Goal: Task Accomplishment & Management: Complete application form

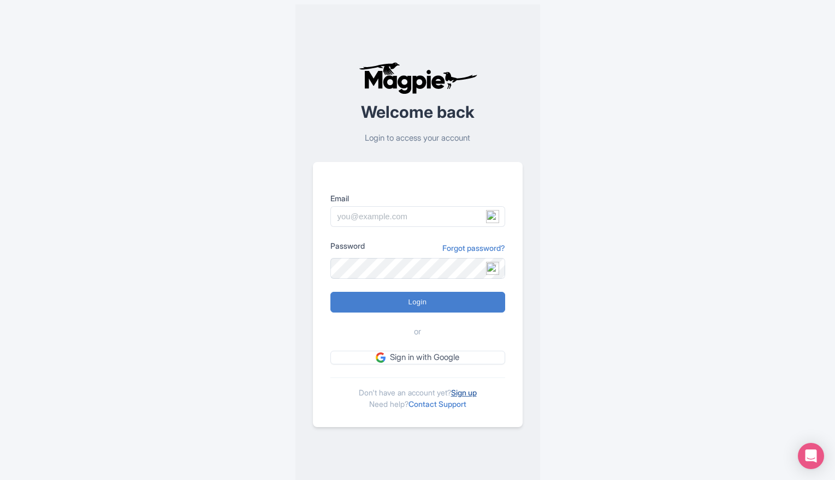
click at [469, 394] on link "Sign up" at bounding box center [464, 392] width 26 height 9
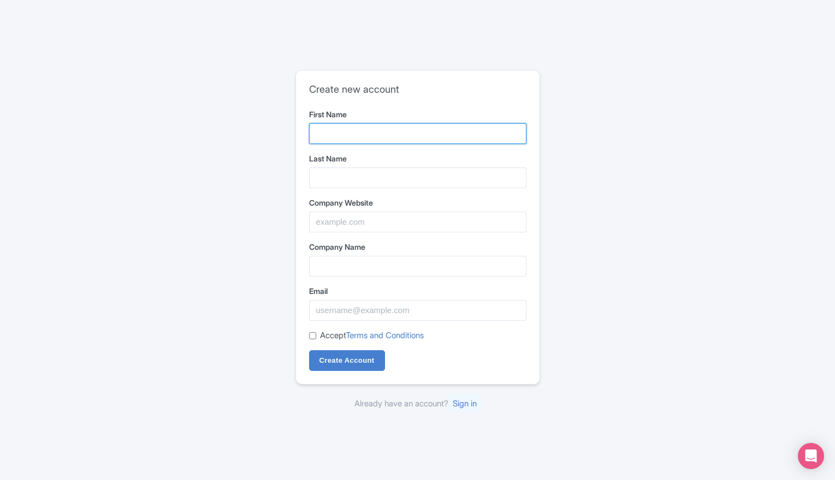
click at [347, 136] on input "First Name" at bounding box center [417, 133] width 217 height 21
type input "Robert"
type input "Krumbine"
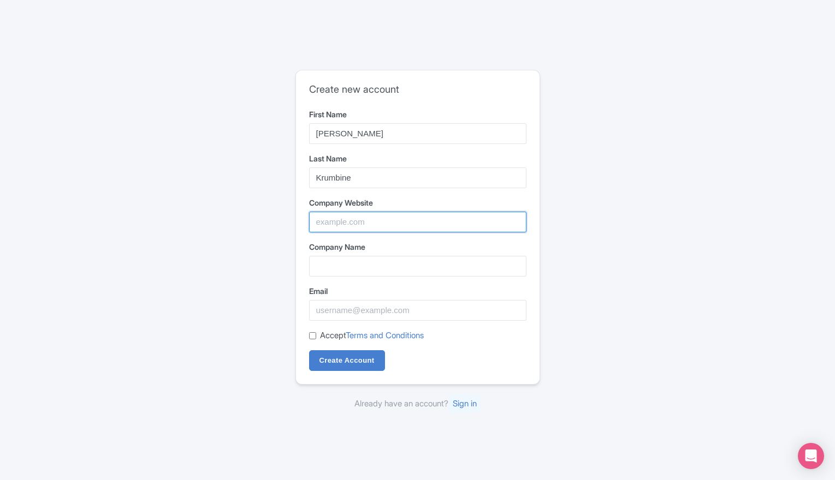
type input "EVENTWIZ dba Robert Krumbine Events"
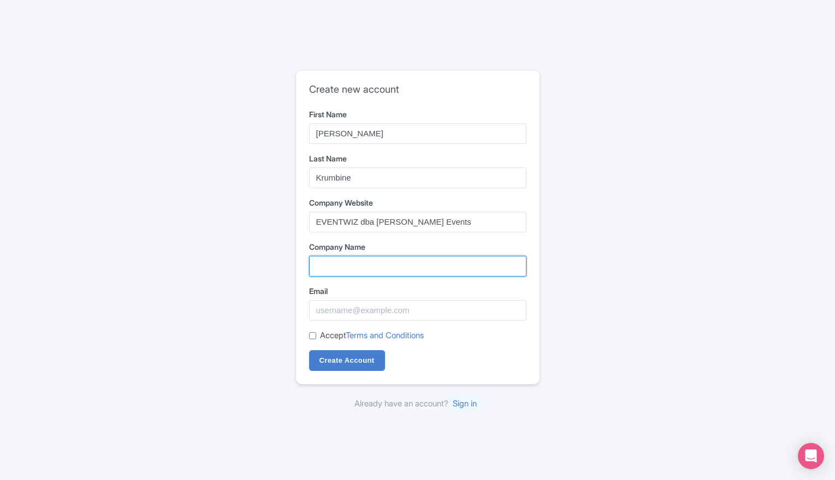
type input "EVENTWIZ dba Robert Krumbine Events"
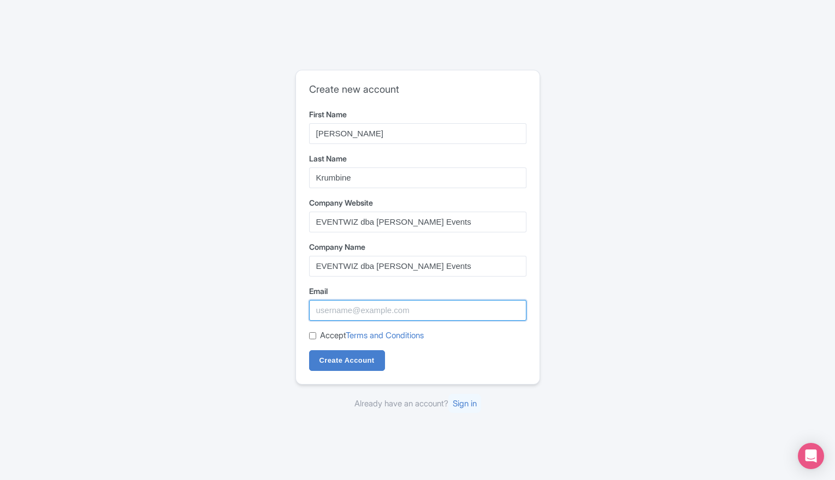
type input "evntwiz@yahoo.com"
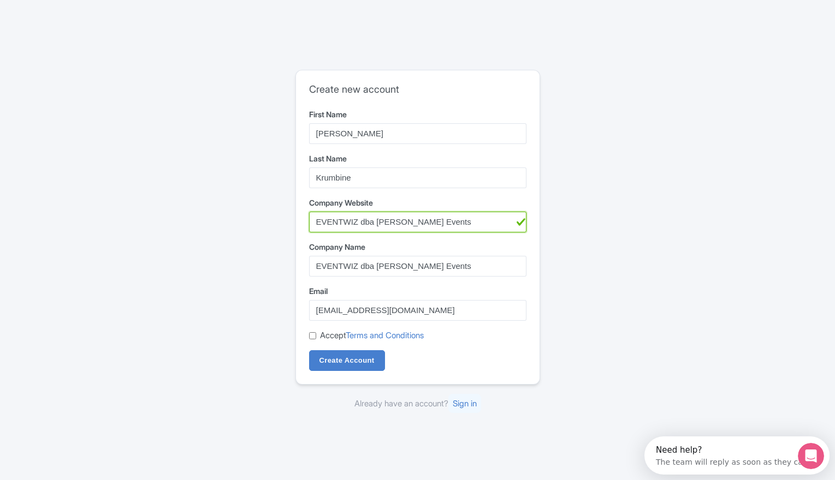
drag, startPoint x: 483, startPoint y: 221, endPoint x: 301, endPoint y: 224, distance: 181.3
click at [301, 224] on div "Create new account First Name Robert Last Name Krumbine Company Website EVENTWI…" at bounding box center [418, 227] width 244 height 314
type input "Walkinginrhythmtours.com"
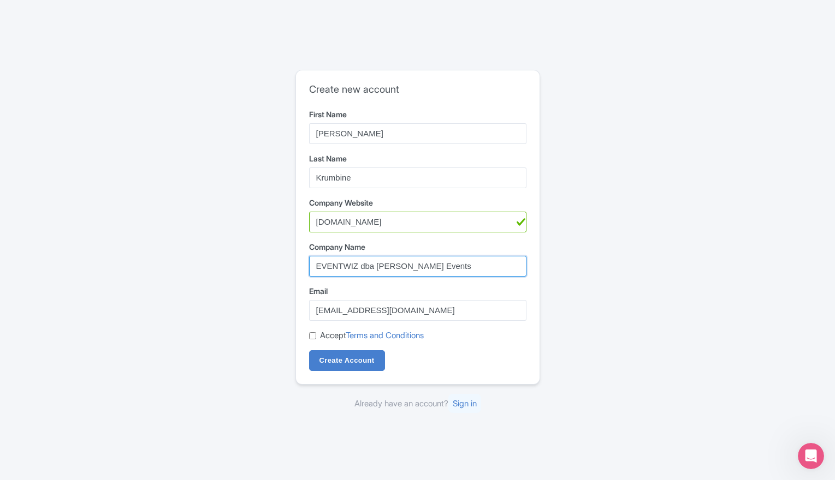
drag, startPoint x: 490, startPoint y: 264, endPoint x: 286, endPoint y: 265, distance: 204.8
click at [288, 264] on div "Create new account First Name Robert Last Name Krumbine Company Website Walking…" at bounding box center [417, 240] width 699 height 349
type input "Walking"
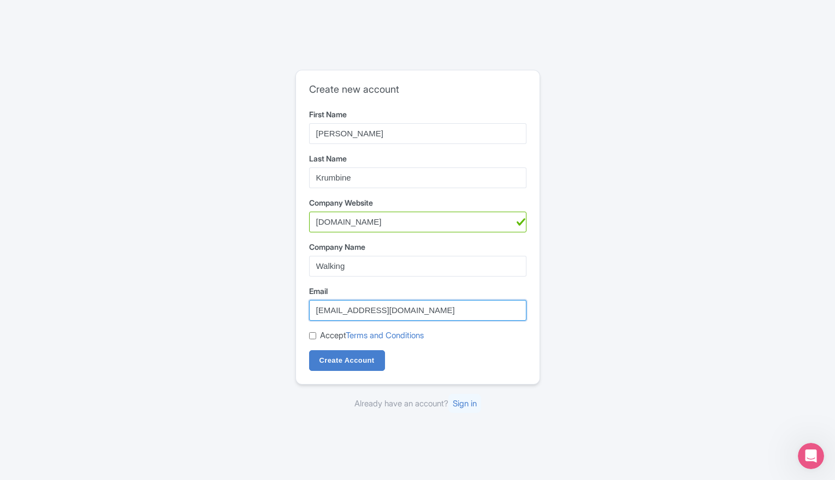
click at [513, 310] on input "evntwiz@yahoo.com" at bounding box center [417, 310] width 217 height 21
click at [631, 317] on div "Create new account First Name Robert Last Name Krumbine Company Website Walking…" at bounding box center [417, 240] width 699 height 349
click at [312, 336] on input "Accept Terms and Conditions" at bounding box center [312, 336] width 7 height 7
checkbox input "true"
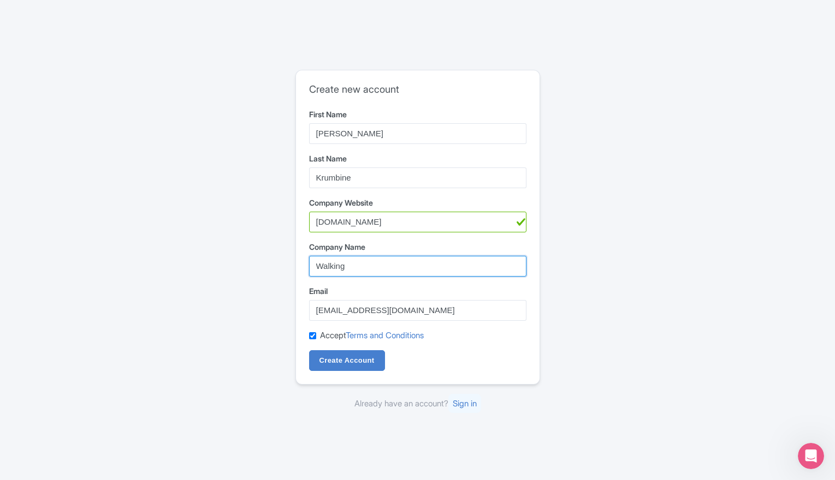
click at [354, 265] on input "Walking" at bounding box center [417, 266] width 217 height 21
click at [423, 268] on input "walking in rhythm silent disco tours" at bounding box center [417, 266] width 217 height 21
type input "walking in rhythm tours"
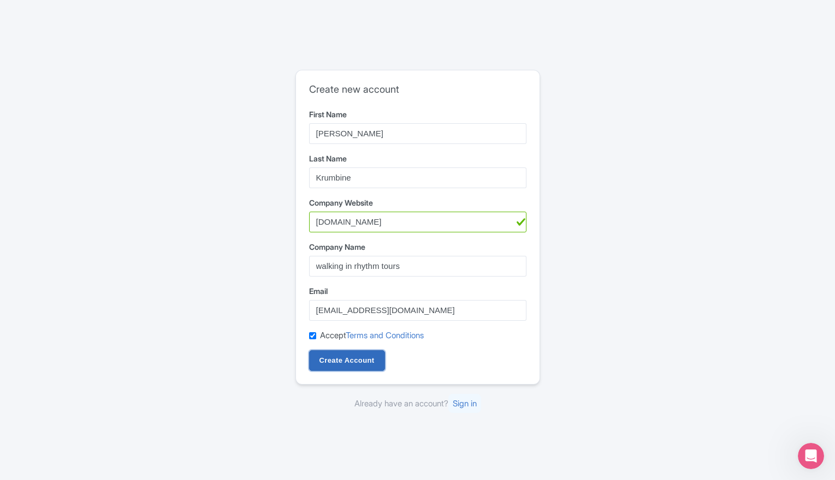
click at [351, 362] on input "Create Account" at bounding box center [347, 361] width 76 height 21
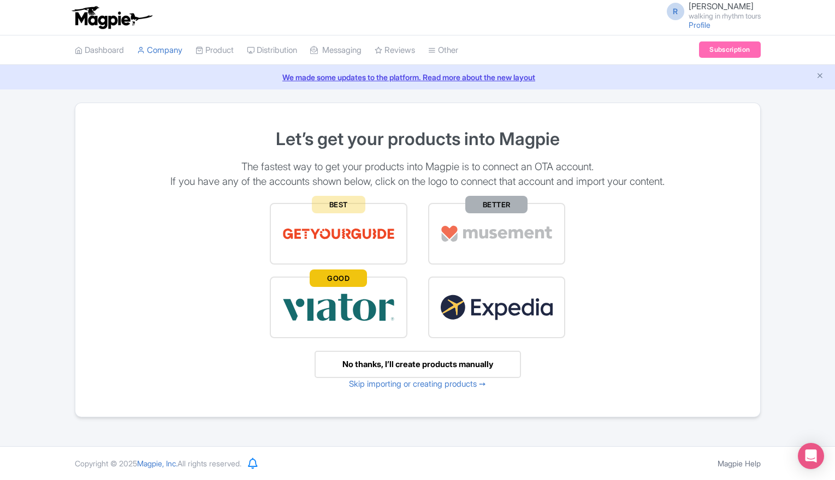
click at [332, 305] on img at bounding box center [339, 308] width 114 height 38
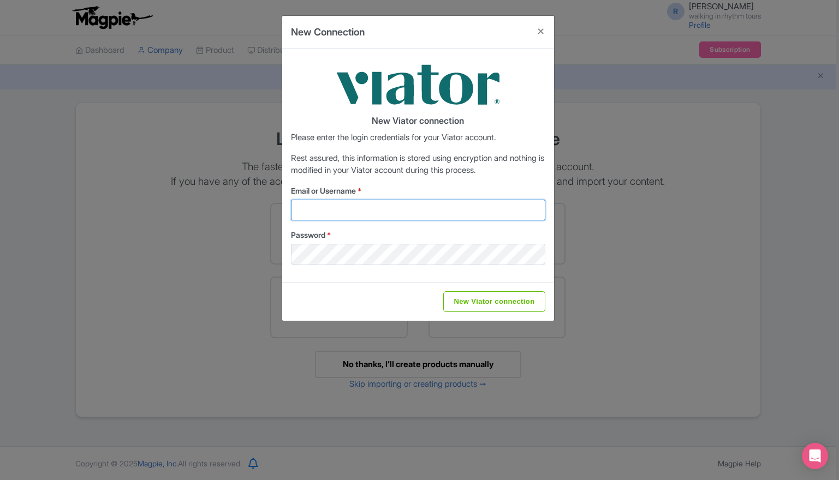
click at [319, 211] on input "Email or Username *" at bounding box center [418, 210] width 254 height 21
type input "evntwiz@yahoo.com"
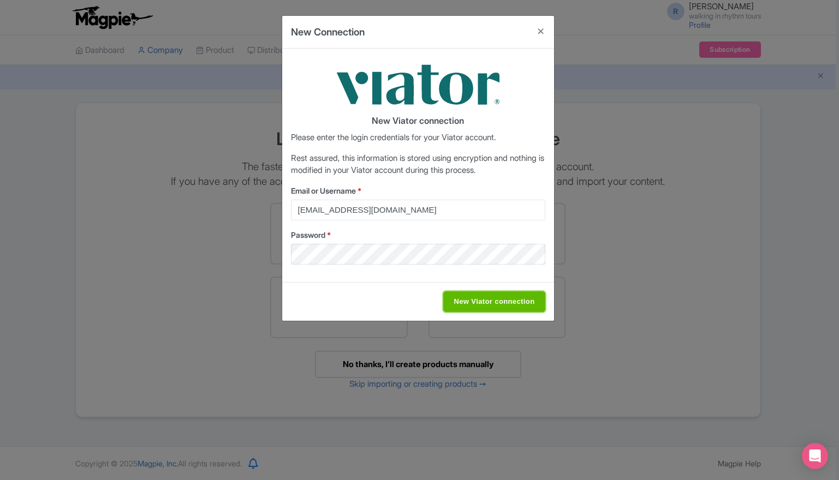
click at [499, 298] on input "New Viator connection" at bounding box center [494, 302] width 102 height 21
type input "Saving..."
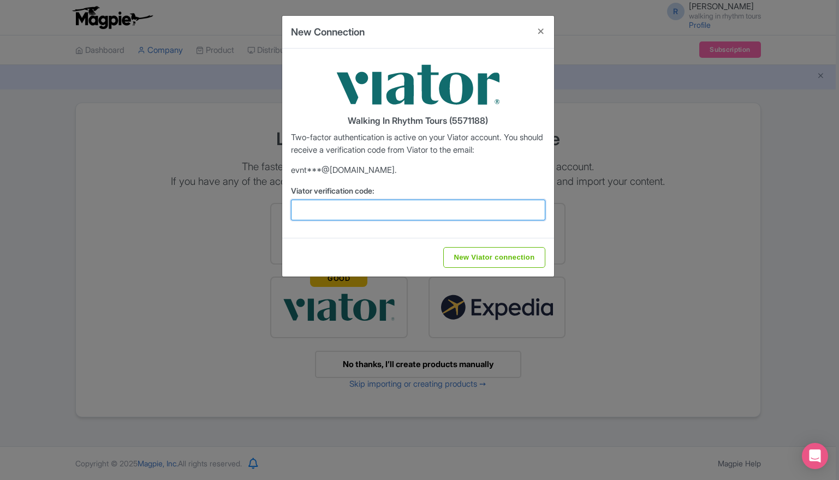
click at [329, 207] on input "Viator verification code:" at bounding box center [418, 210] width 254 height 21
click at [319, 211] on input "Viator verification code:" at bounding box center [418, 210] width 254 height 21
type input "125011"
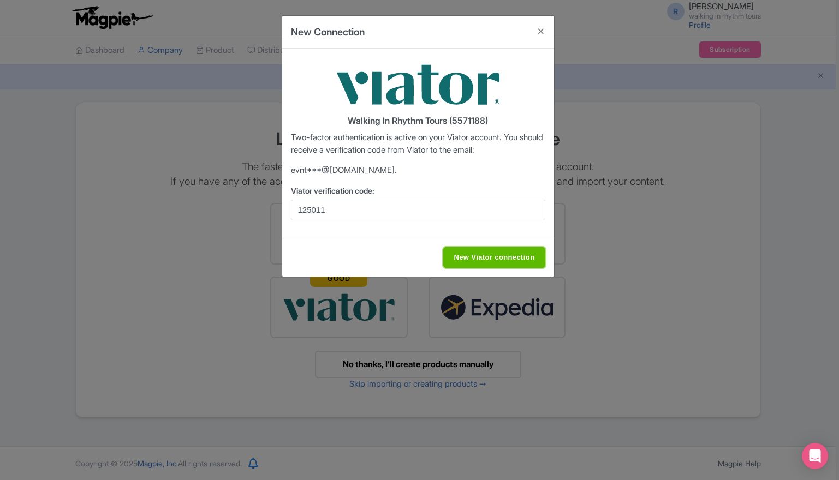
click at [492, 258] on input "New Viator connection" at bounding box center [494, 257] width 102 height 21
type input "Saving..."
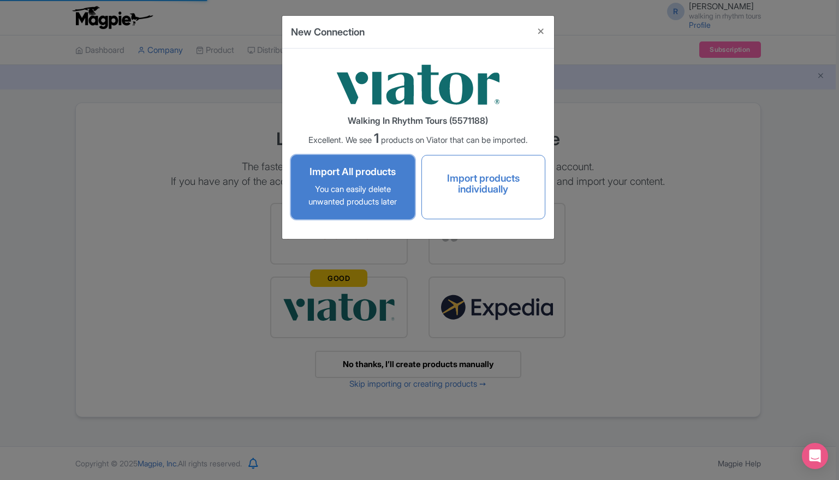
click at [343, 201] on p "You can easily delete unwanted products later" at bounding box center [352, 195] width 101 height 25
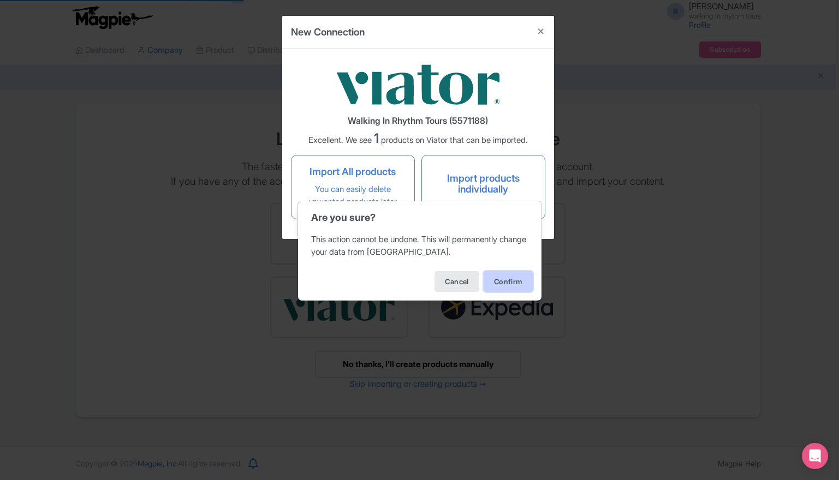
click at [511, 281] on button "Confirm" at bounding box center [508, 281] width 49 height 21
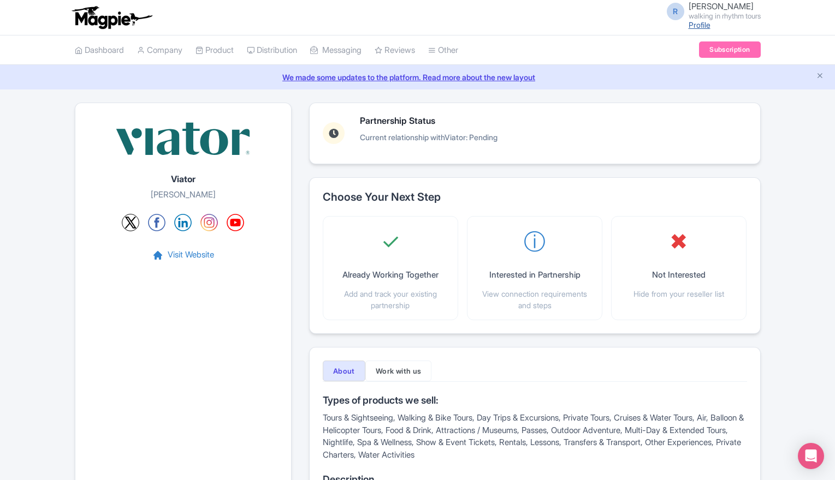
click at [693, 25] on link "Profile" at bounding box center [700, 24] width 22 height 9
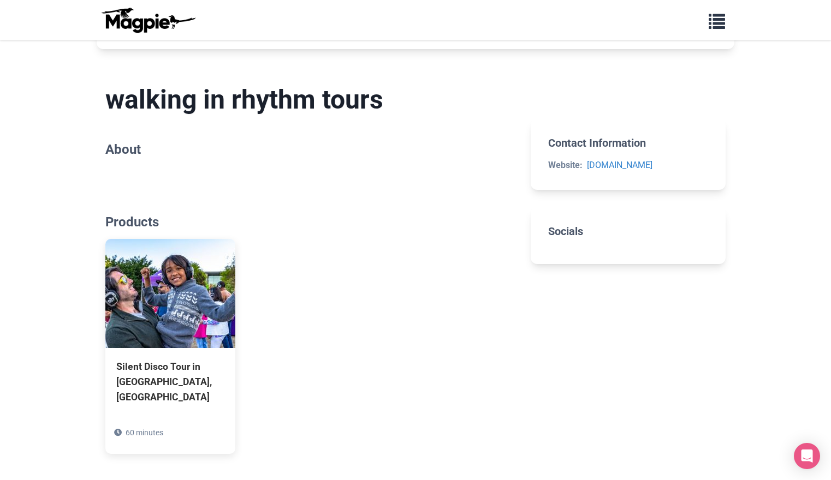
scroll to position [218, 0]
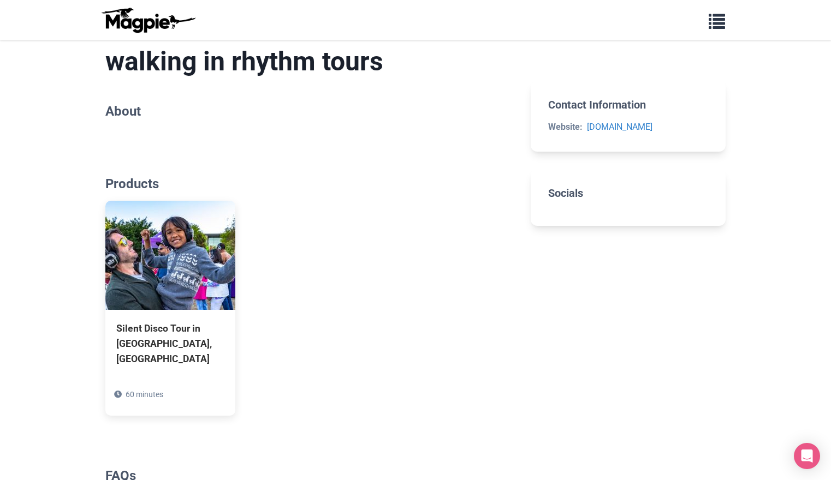
click at [593, 203] on section "Socials" at bounding box center [628, 197] width 195 height 57
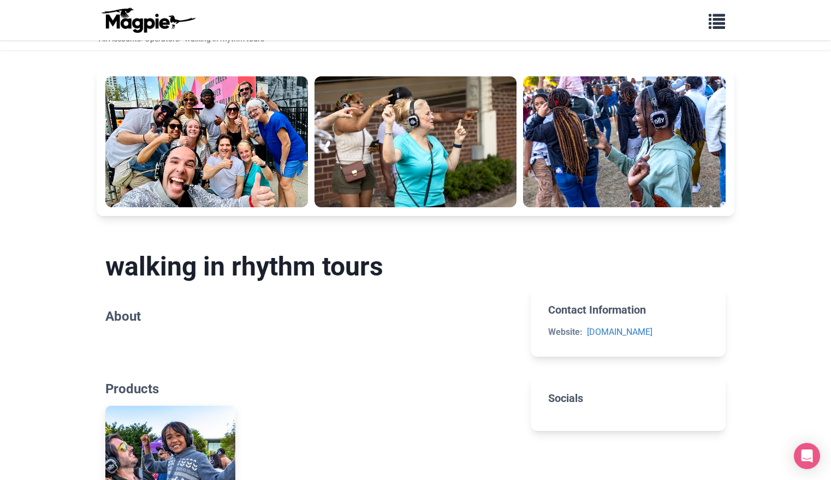
scroll to position [0, 0]
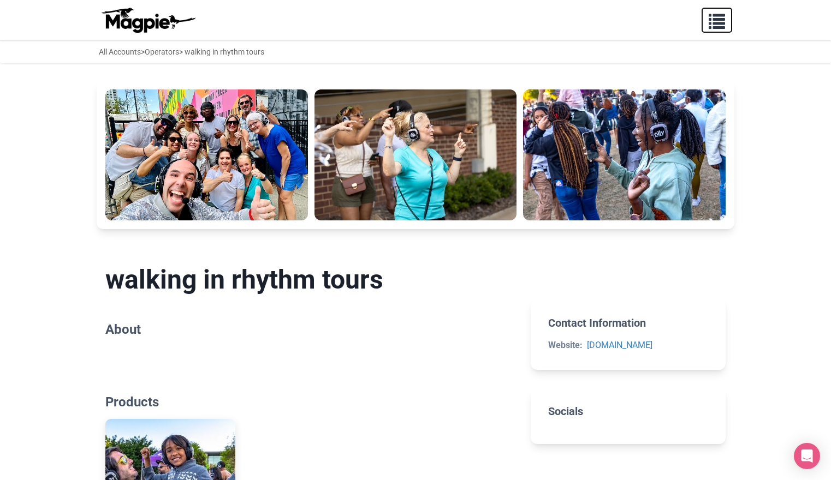
click at [721, 21] on span "button" at bounding box center [717, 19] width 16 height 16
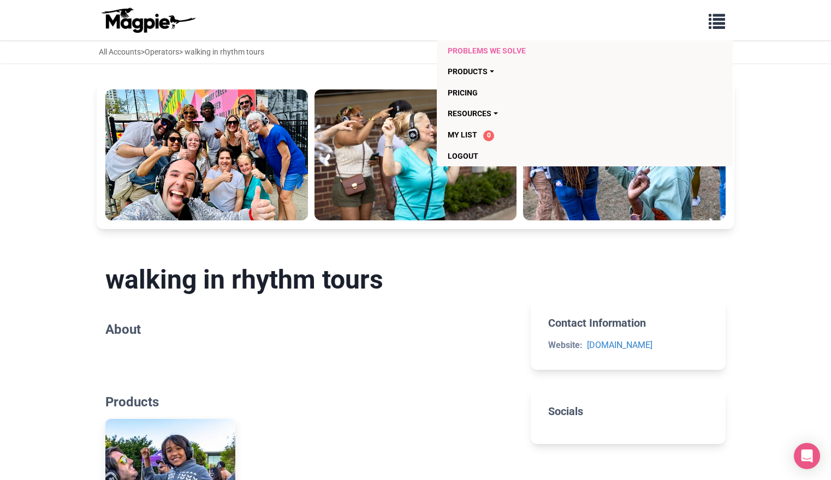
click at [476, 52] on link "Problems we solve" at bounding box center [522, 50] width 149 height 21
click at [482, 69] on link "Products" at bounding box center [522, 71] width 149 height 21
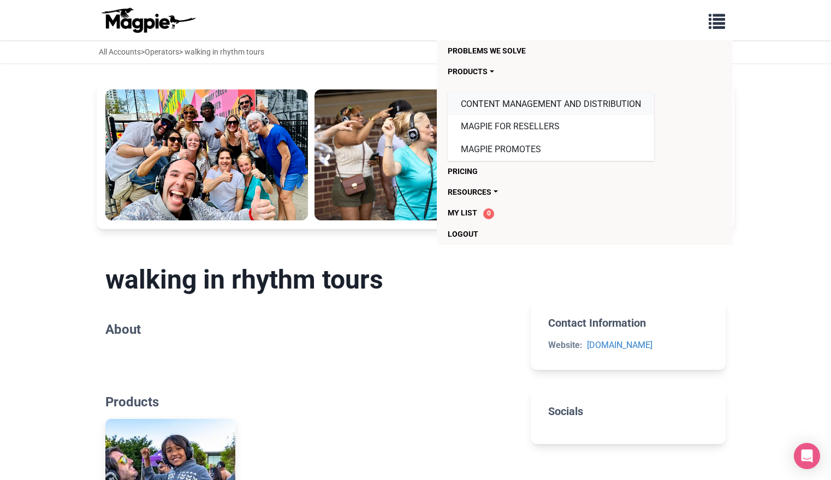
click at [492, 103] on link "Content Management and Distribution" at bounding box center [551, 104] width 206 height 23
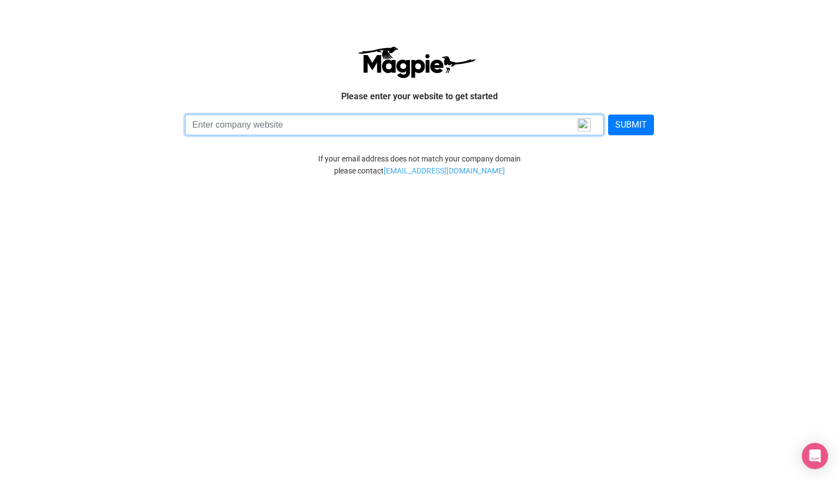
click at [252, 122] on input at bounding box center [394, 125] width 419 height 21
type input "[DOMAIN_NAME]"
click at [608, 115] on button "SUBMIT" at bounding box center [631, 125] width 46 height 21
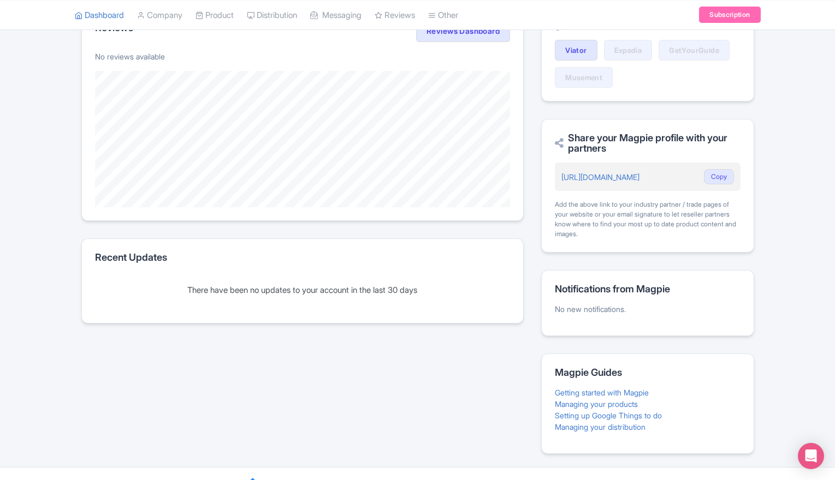
scroll to position [263, 0]
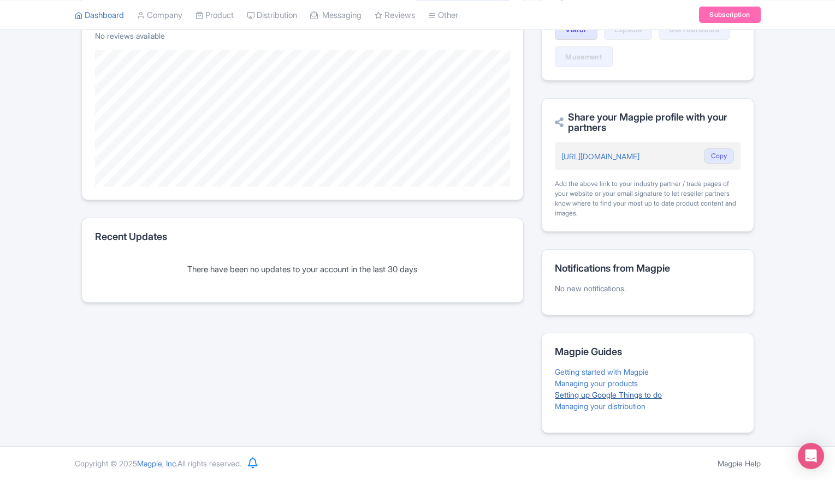
click at [609, 396] on link "Setting up Google Things to do" at bounding box center [608, 394] width 107 height 9
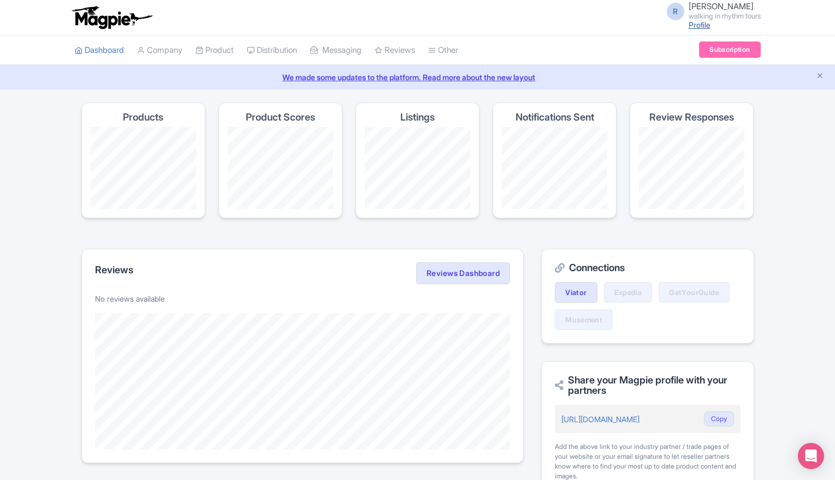
click at [699, 23] on link "Profile" at bounding box center [700, 24] width 22 height 9
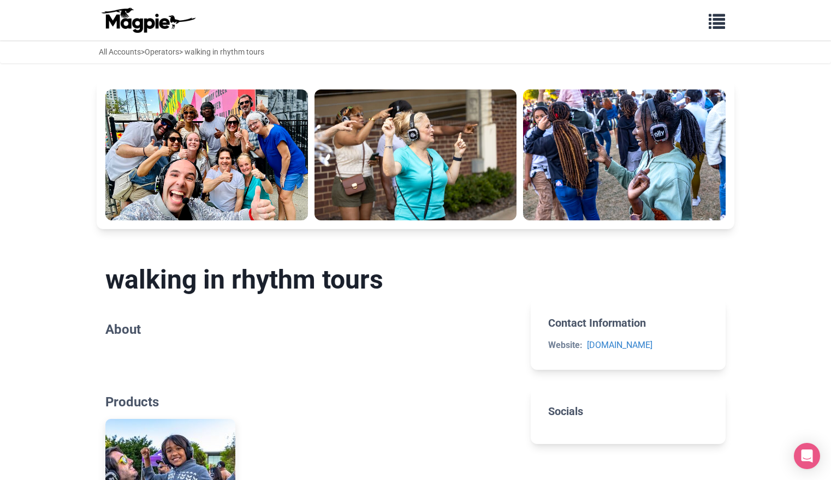
click at [127, 359] on section "walking in rhythm tours About" at bounding box center [309, 303] width 408 height 112
click at [124, 345] on section "walking in rhythm tours About" at bounding box center [309, 303] width 408 height 112
click at [722, 26] on span "button" at bounding box center [717, 19] width 16 height 16
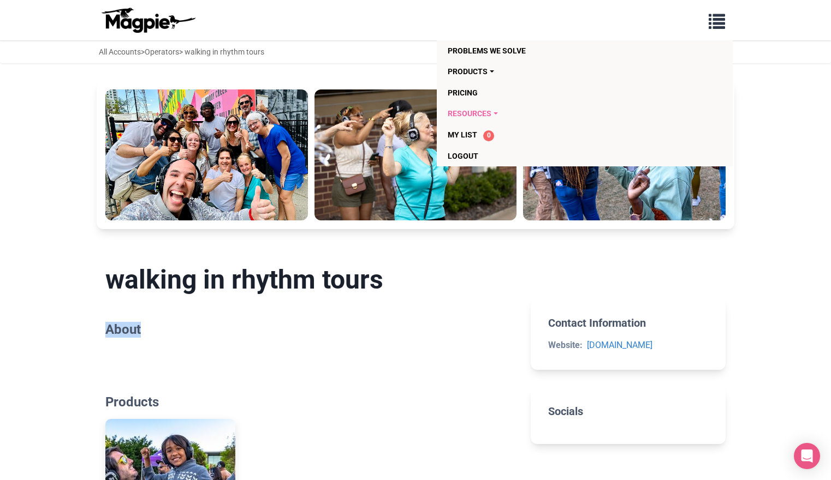
click at [468, 112] on link "Resources" at bounding box center [522, 113] width 149 height 21
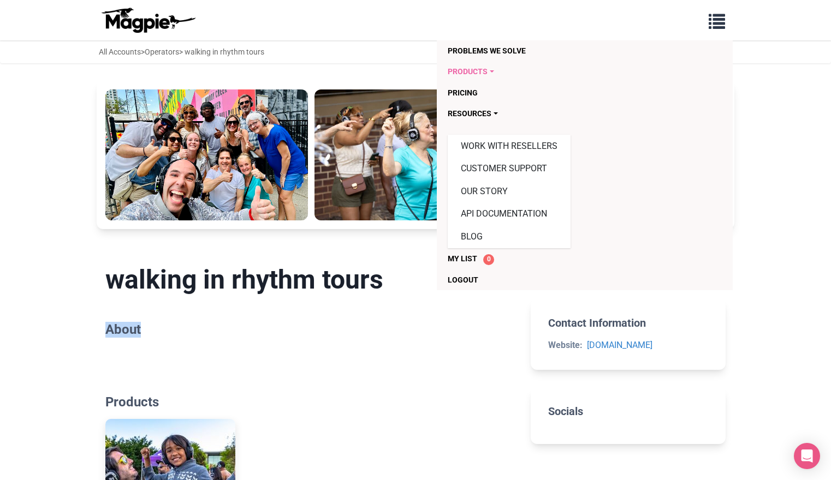
click at [478, 70] on link "Products" at bounding box center [522, 71] width 149 height 21
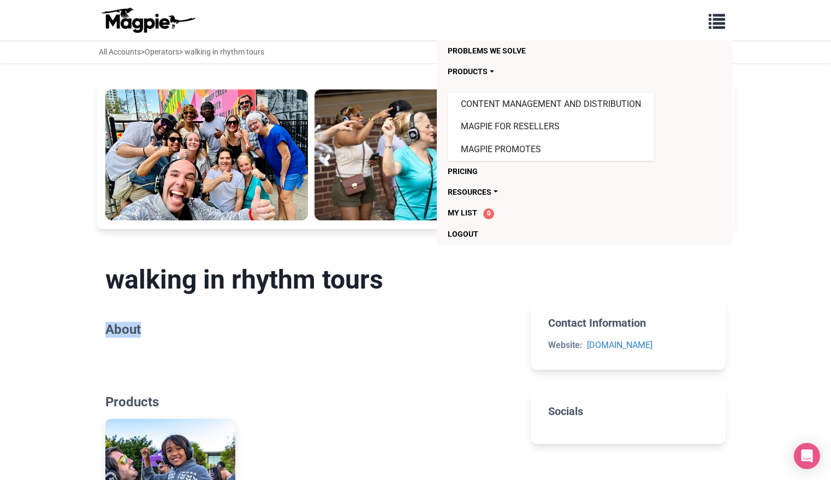
click at [121, 356] on section "walking in rhythm tours About" at bounding box center [309, 303] width 408 height 112
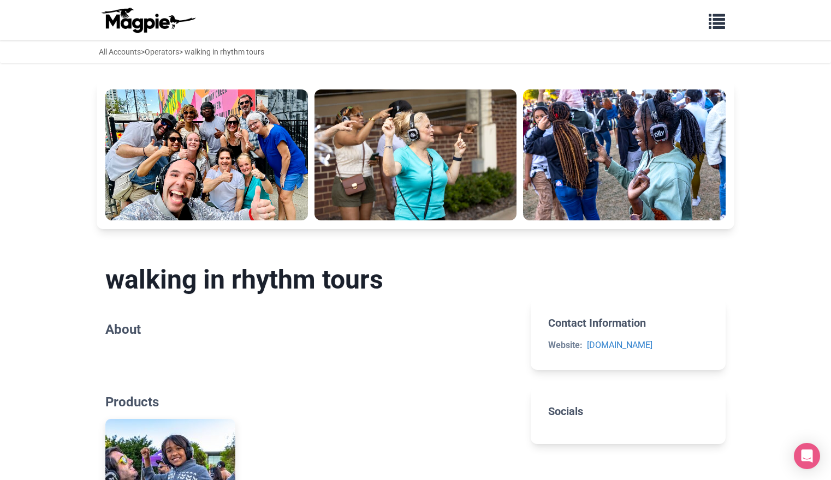
click at [121, 356] on section "walking in rhythm tours About" at bounding box center [309, 303] width 408 height 112
click at [809, 459] on icon "Open Intercom Messenger" at bounding box center [807, 456] width 14 height 14
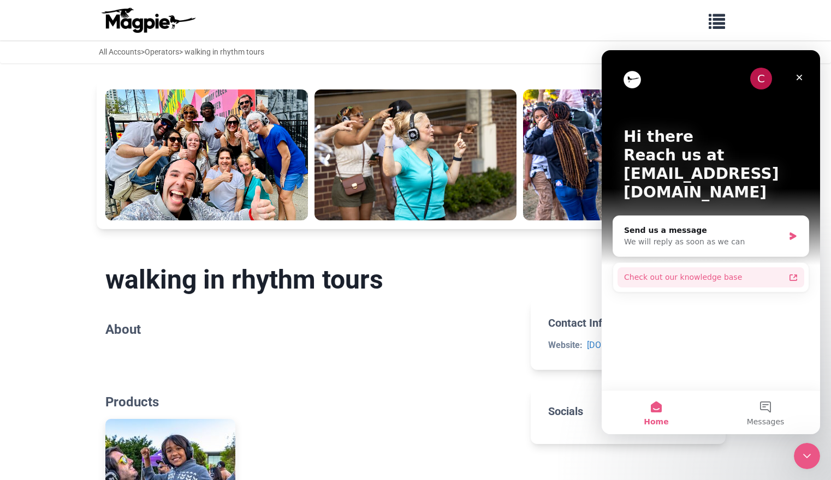
click at [635, 272] on div "Check out our knowledge base" at bounding box center [704, 277] width 161 height 11
click at [797, 75] on icon "Close" at bounding box center [799, 77] width 9 height 9
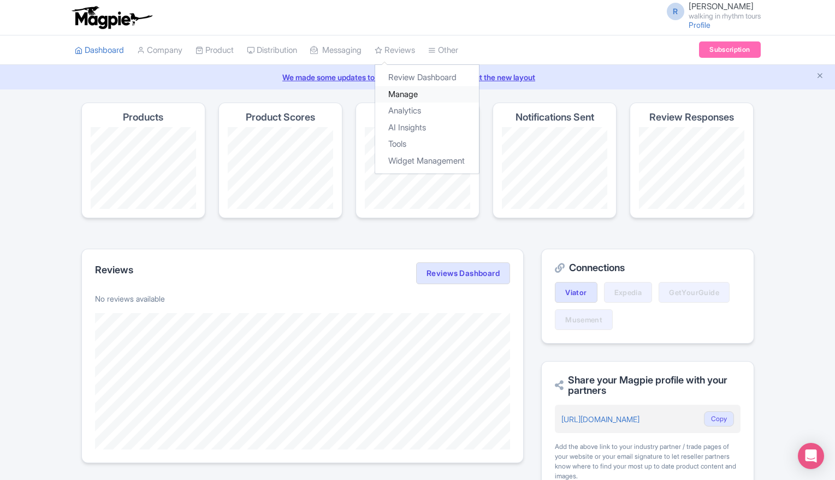
click at [412, 97] on link "Manage" at bounding box center [427, 94] width 104 height 17
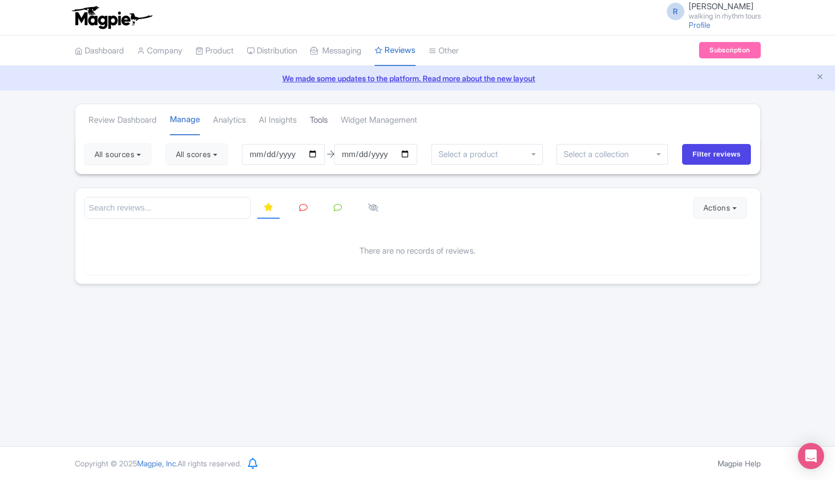
click at [328, 121] on link "Tools" at bounding box center [319, 120] width 18 height 30
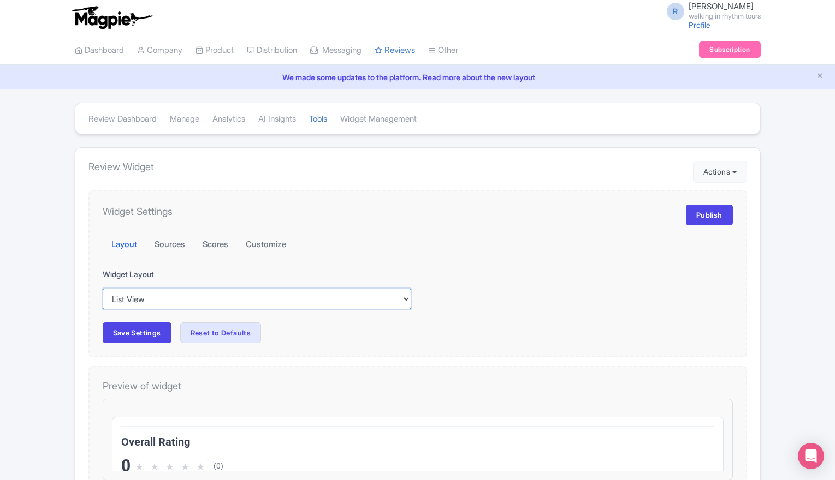
click at [403, 301] on select "Inline View Floating View List View Carousel View" at bounding box center [257, 299] width 308 height 21
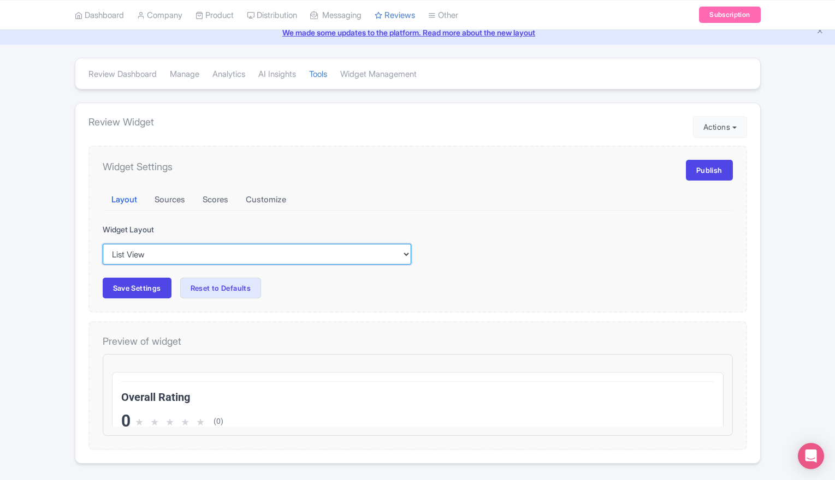
scroll to position [88, 0]
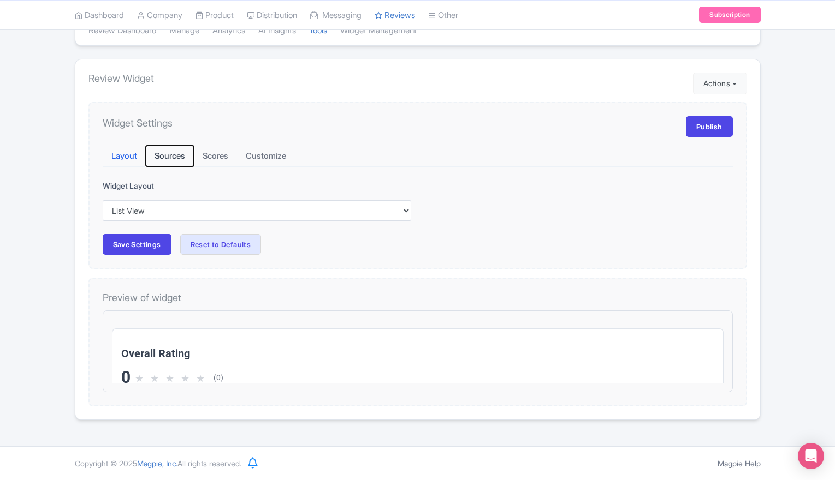
click at [180, 158] on button "Sources" at bounding box center [170, 156] width 48 height 21
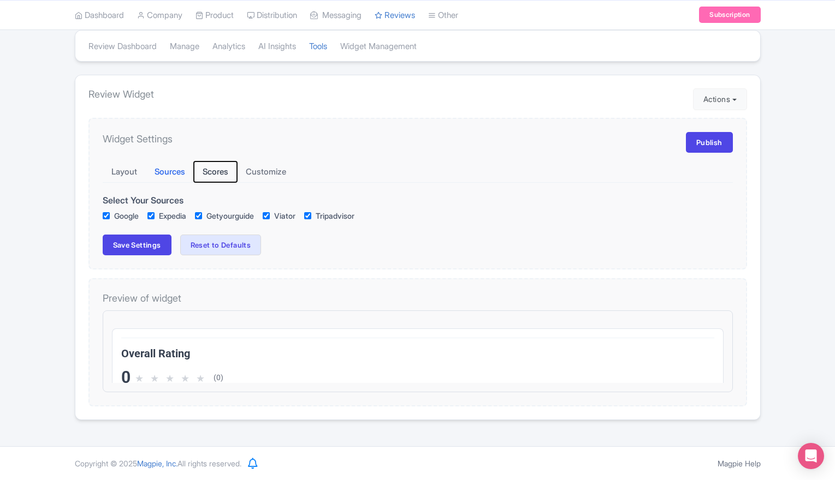
click at [224, 175] on button "Scores" at bounding box center [215, 172] width 43 height 21
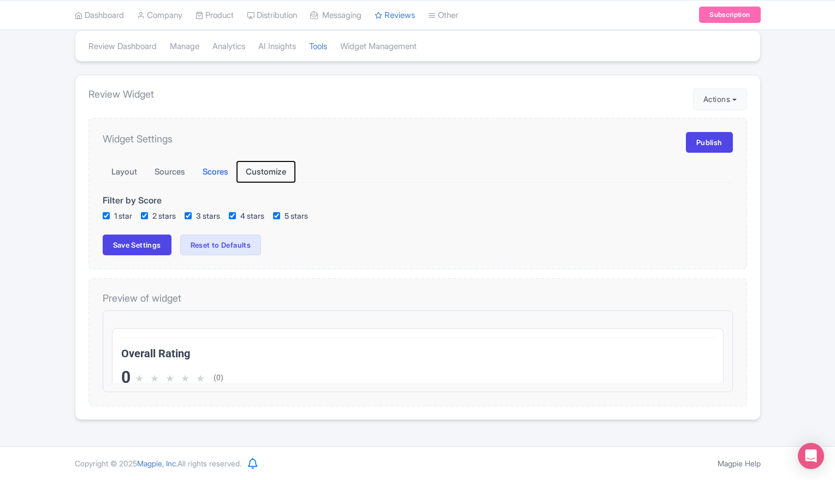
click at [281, 171] on button "Customize" at bounding box center [266, 172] width 58 height 21
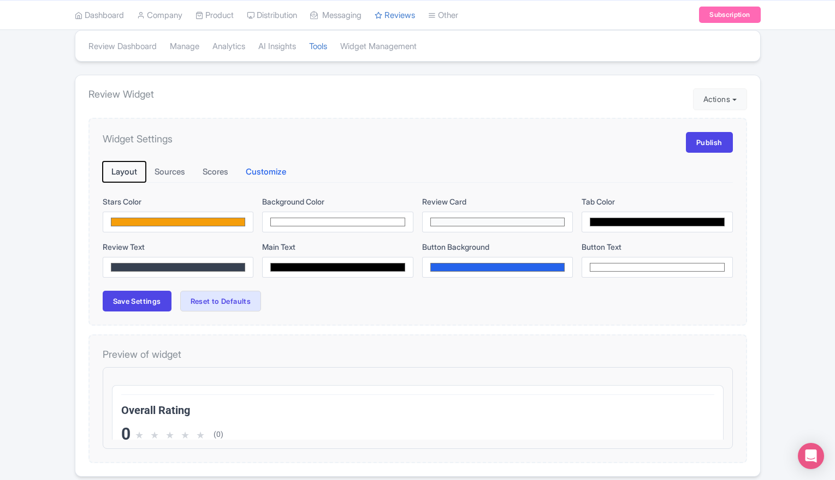
click at [116, 174] on button "Layout" at bounding box center [124, 172] width 43 height 21
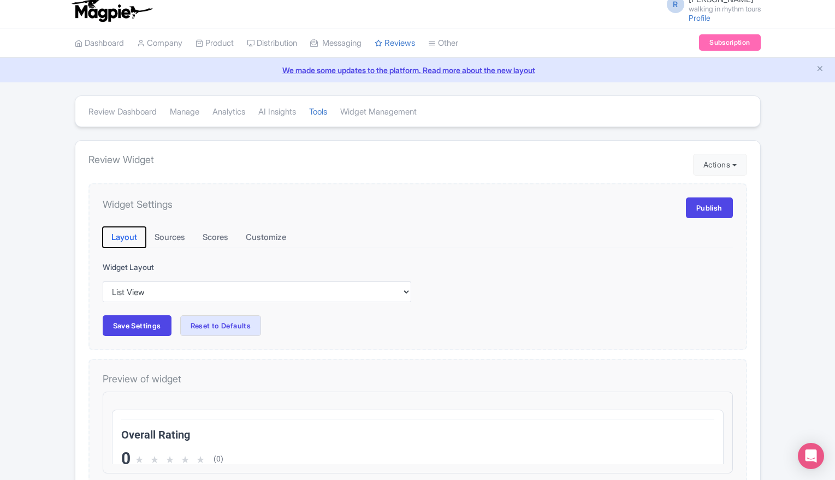
scroll to position [0, 0]
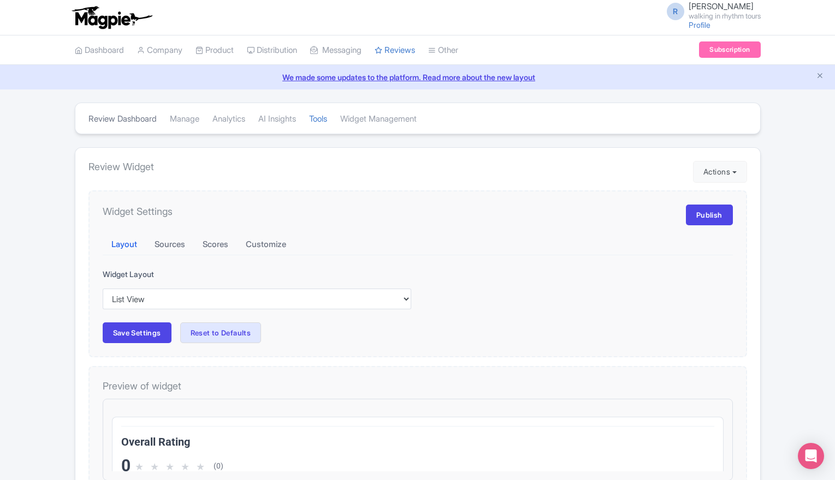
click at [141, 115] on link "Review Dashboard" at bounding box center [122, 119] width 68 height 30
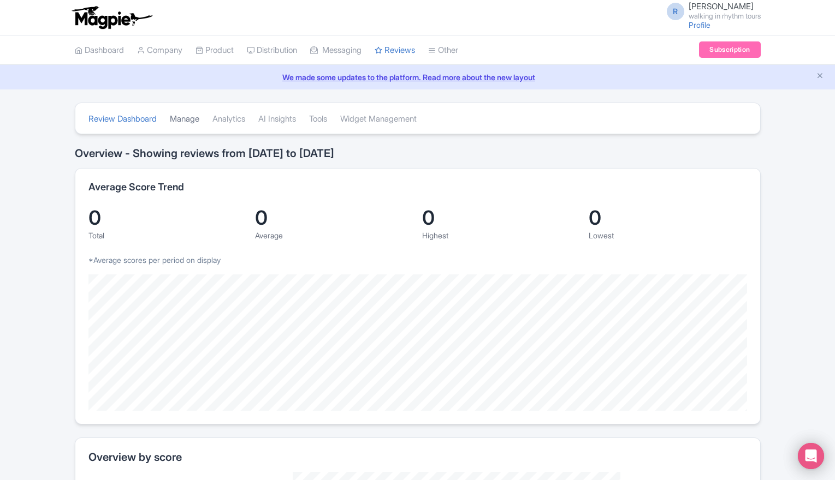
click at [194, 117] on link "Manage" at bounding box center [184, 119] width 29 height 30
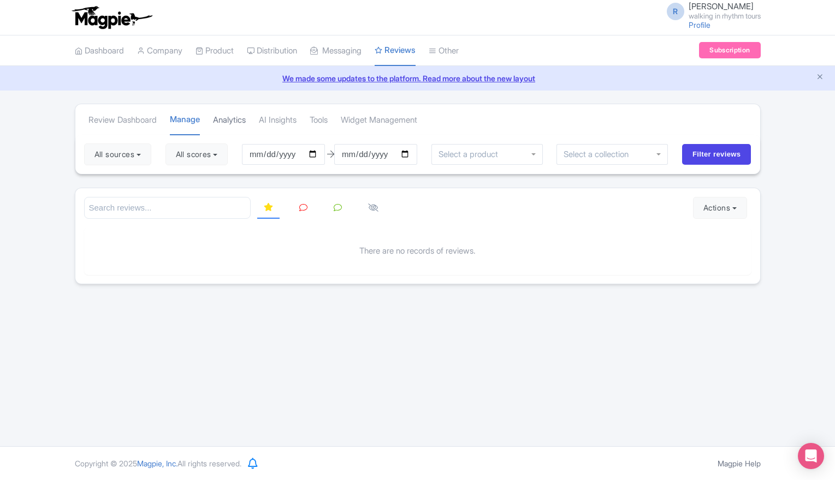
click at [233, 119] on link "Analytics" at bounding box center [229, 120] width 33 height 30
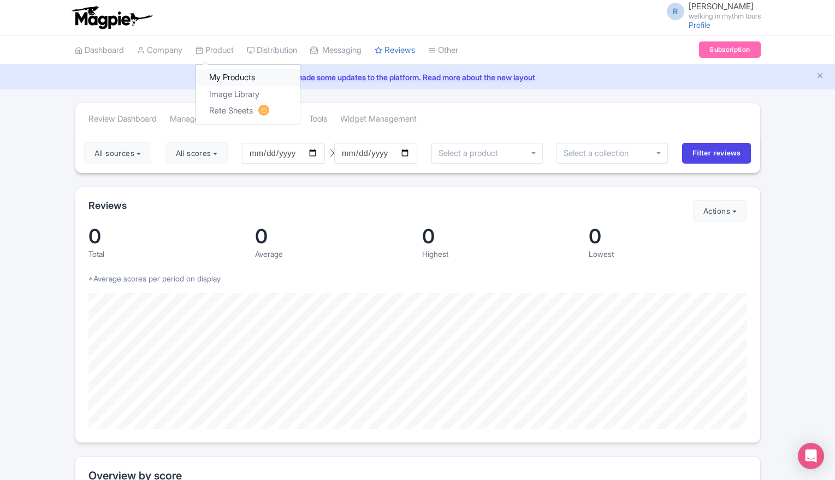
click at [225, 75] on link "My Products" at bounding box center [248, 77] width 104 height 17
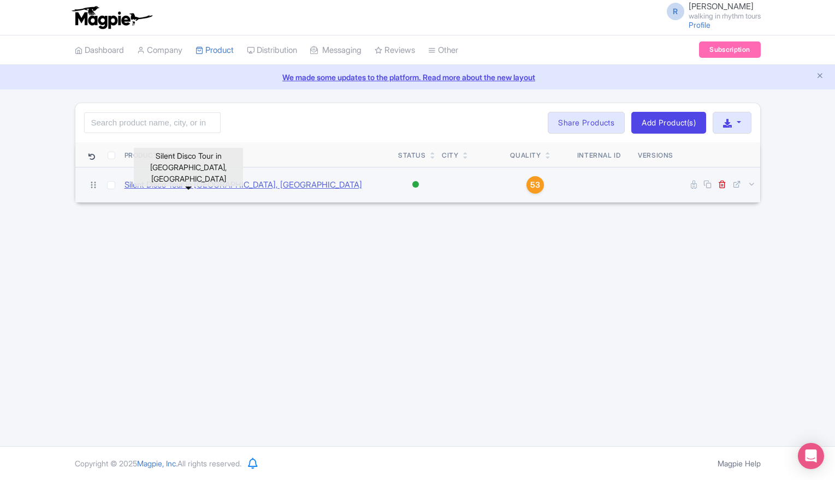
click at [184, 187] on link "Silent Disco Tour in Charlotte, NC" at bounding box center [243, 185] width 238 height 13
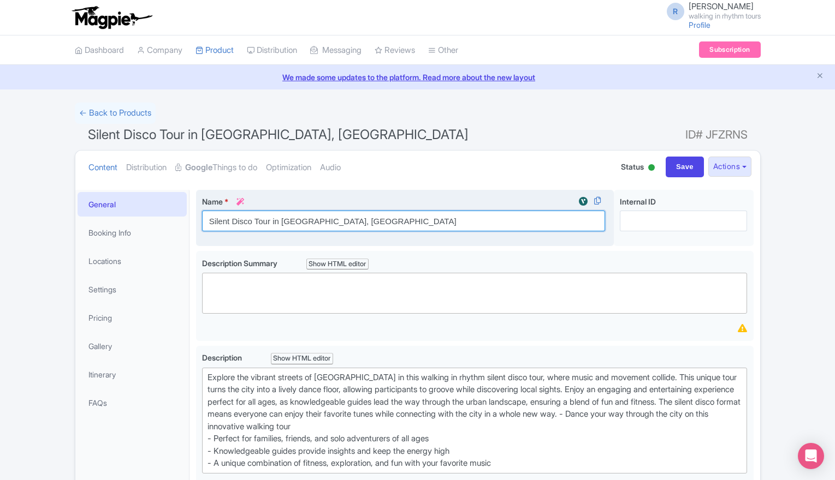
click at [256, 220] on input "Silent Disco Tour in [GEOGRAPHIC_DATA], [GEOGRAPHIC_DATA]" at bounding box center [403, 221] width 403 height 21
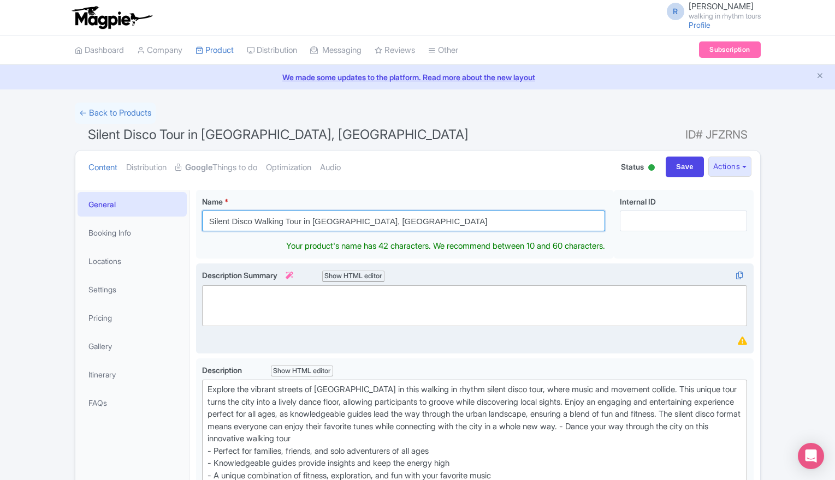
type input "Silent Disco Walking Tour in [GEOGRAPHIC_DATA], [GEOGRAPHIC_DATA]"
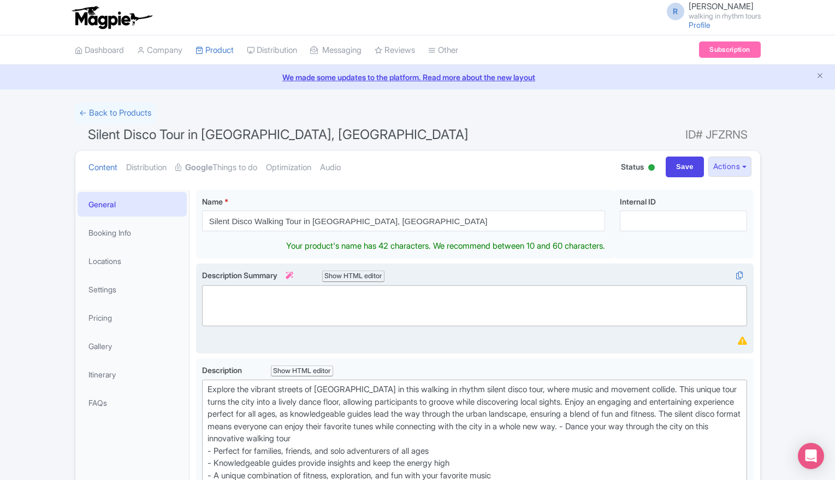
click at [270, 290] on trix-editor at bounding box center [474, 306] width 545 height 41
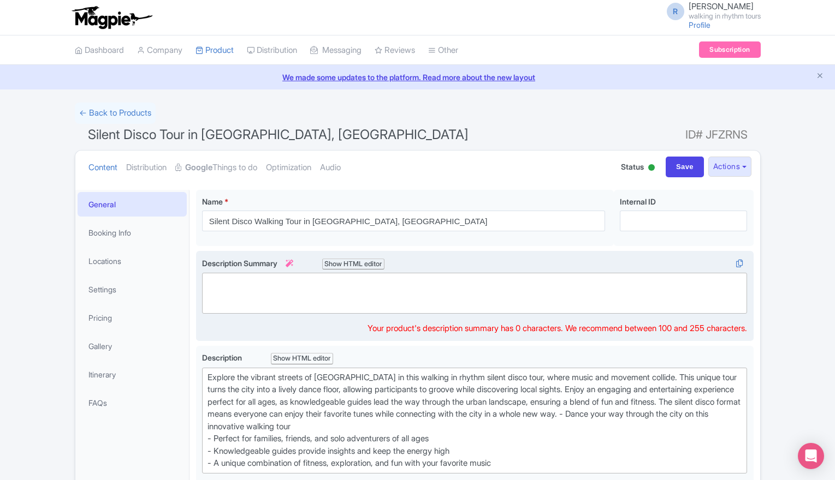
paste trix-editor "<div>&nbsp;Discover Charlotte in the most unforgettable way — by dancing throug…"
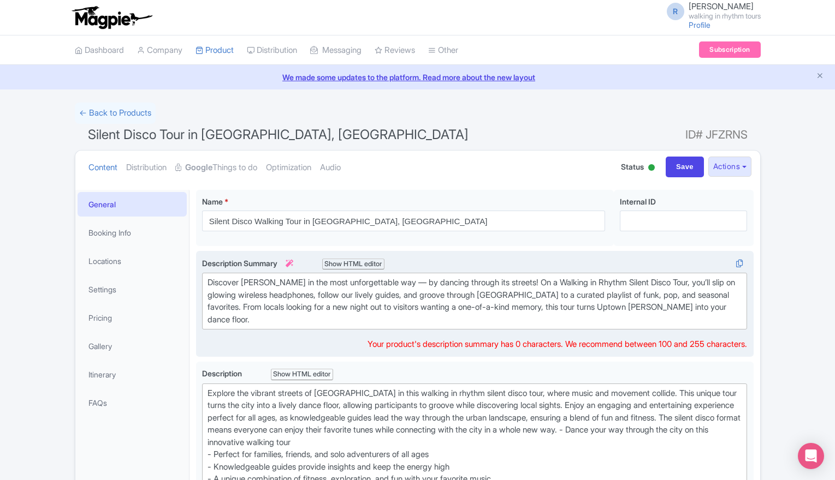
drag, startPoint x: 209, startPoint y: 282, endPoint x: 216, endPoint y: 289, distance: 9.7
click at [209, 281] on div "Discover Charlotte in the most unforgettable way — by dancing through its stree…" at bounding box center [474, 301] width 535 height 49
type trix-editor "<div>Discover Charlotte in the most unforgettable way — by dancing through its …"
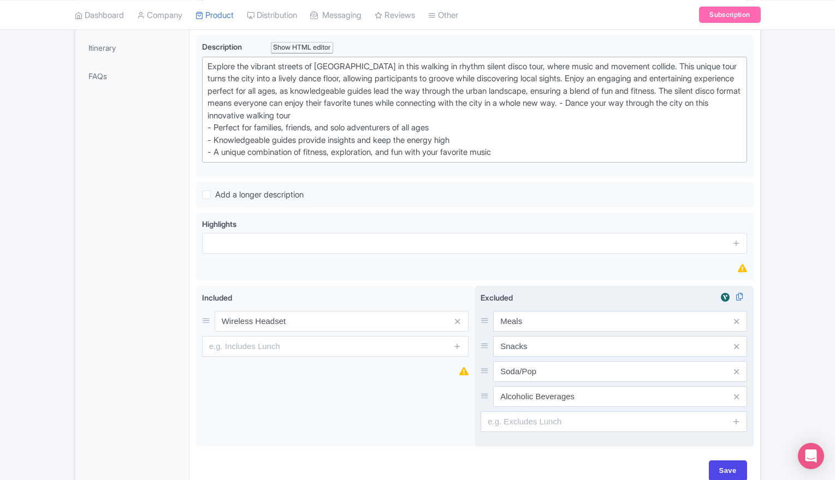
scroll to position [328, 0]
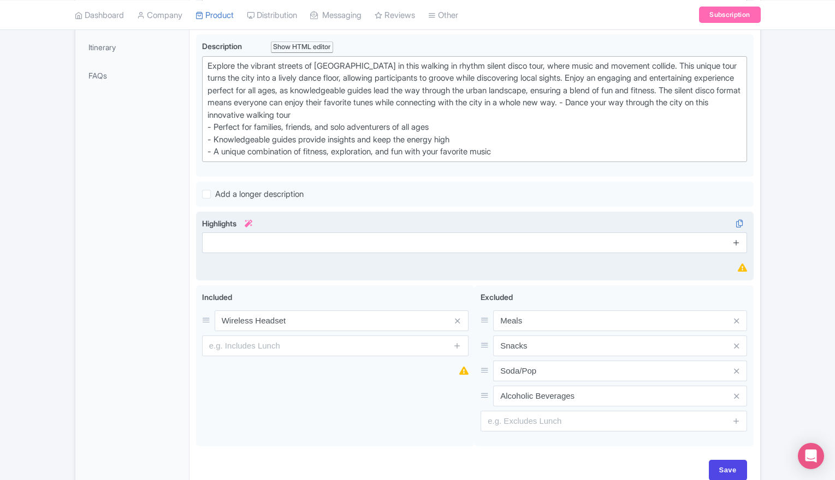
click at [737, 243] on icon at bounding box center [736, 243] width 8 height 8
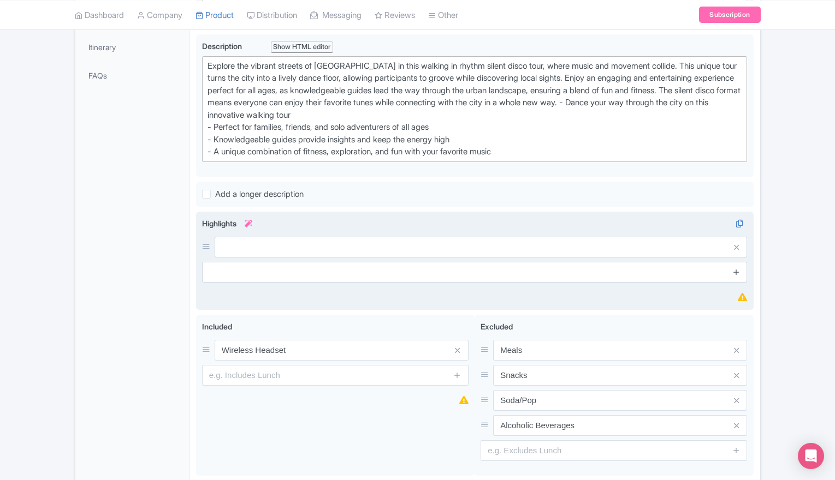
click at [737, 244] on icon at bounding box center [736, 248] width 5 height 8
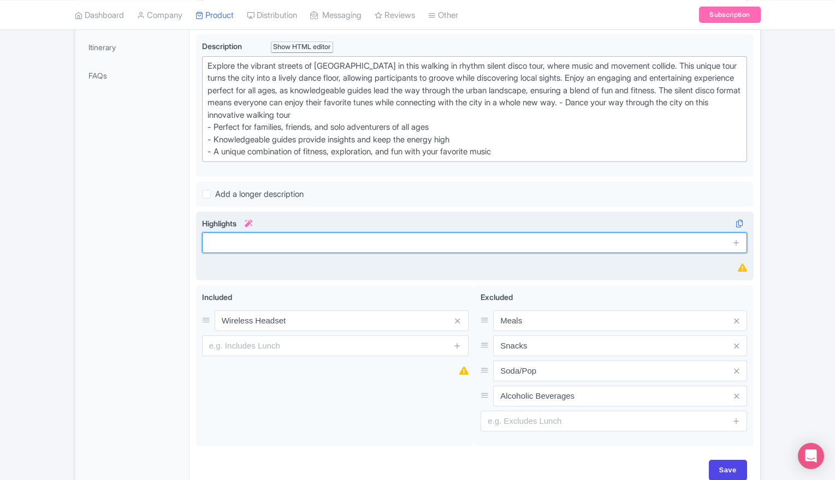
click at [222, 241] on input "text" at bounding box center [474, 243] width 545 height 21
paste input "🎧 Wireless glowing headphones provided 🕺 Fun, interactive guides who keep the g…"
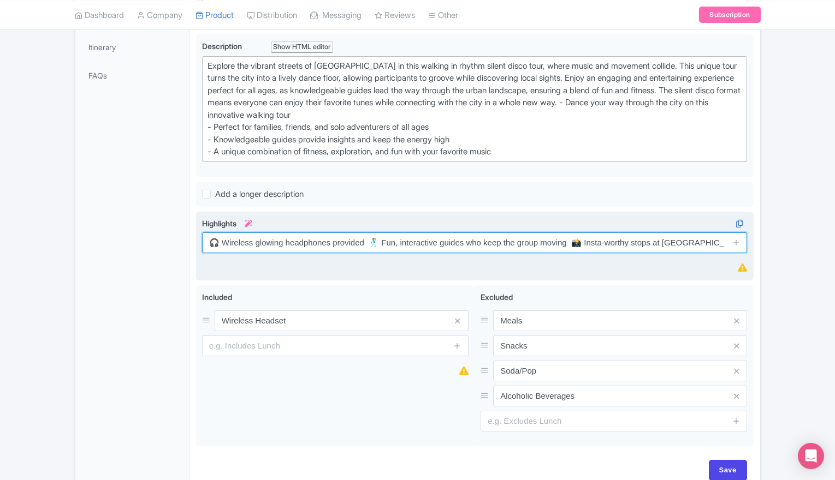
scroll to position [0, 194]
type input "🎧 Wireless glowing headphones provided 🕺 Fun, interactive guides who keep the g…"
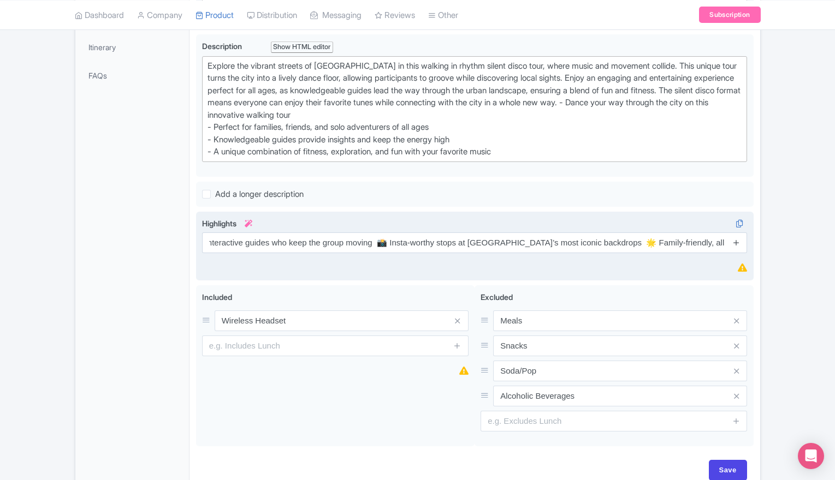
click at [738, 243] on icon at bounding box center [736, 243] width 8 height 8
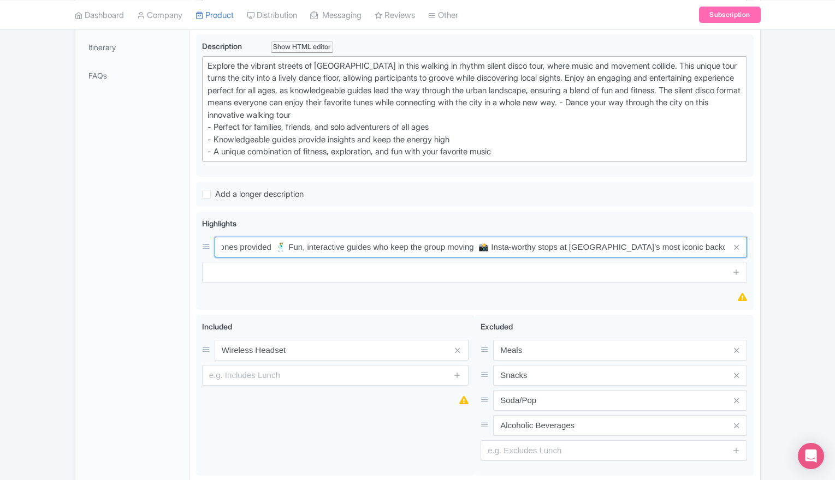
scroll to position [0, 207]
drag, startPoint x: 385, startPoint y: 247, endPoint x: 762, endPoint y: 262, distance: 377.0
click at [762, 262] on div "Success Data saved automatically ← Back to Products Silent Disco Tour in Charlo…" at bounding box center [417, 148] width 699 height 747
type input "🎧 Wireless glowing headphones provided"
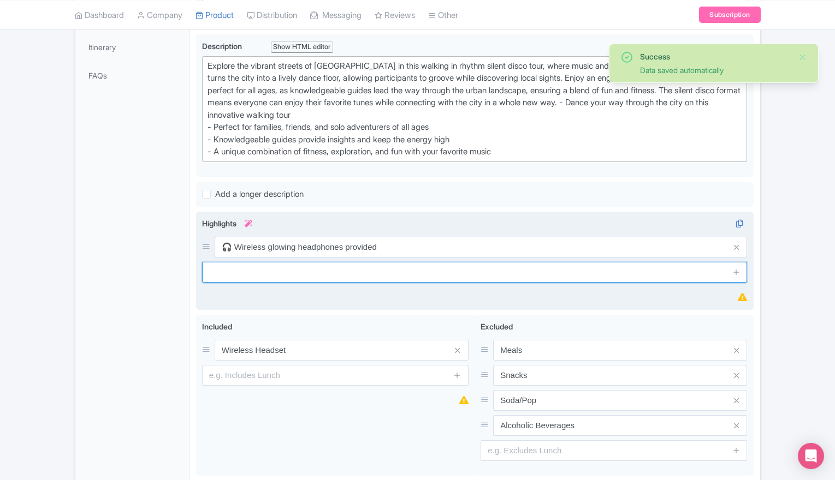
click at [221, 273] on input "text" at bounding box center [474, 272] width 545 height 21
paste input "🕺 Fun, interactive guides who keep the group moving"
type input "🕺 Fun, interactive guides who keep the group moving"
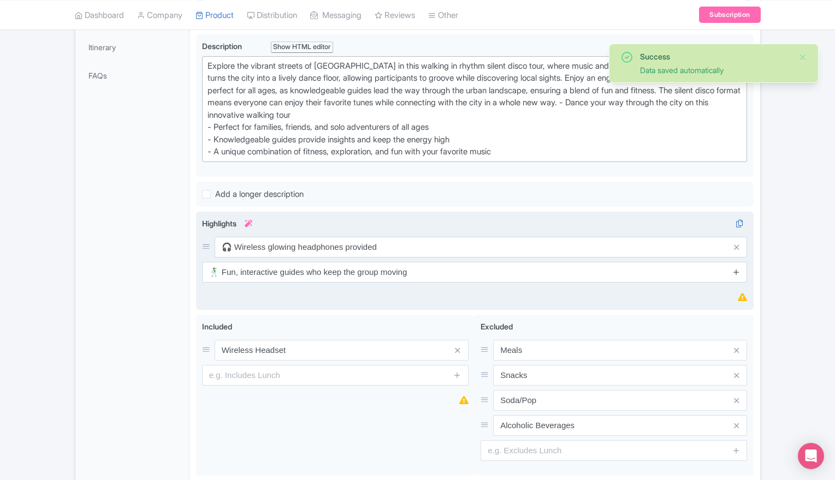
click at [735, 273] on icon at bounding box center [736, 272] width 8 height 8
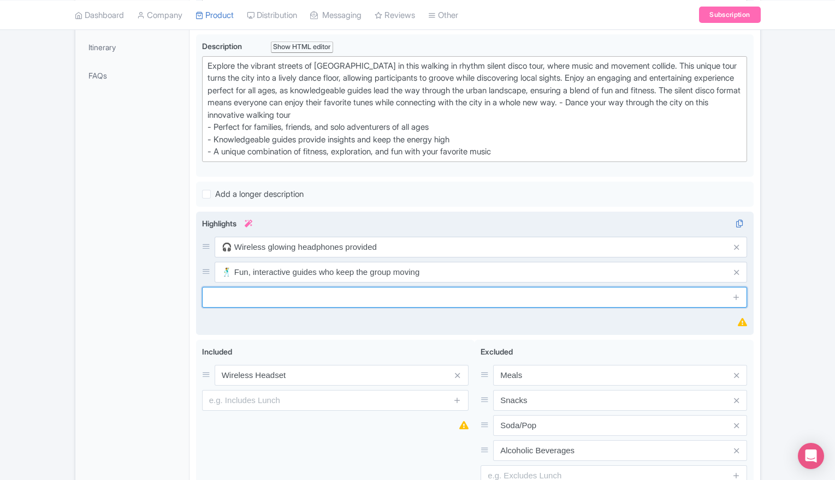
click at [244, 299] on input "text" at bounding box center [474, 297] width 545 height 21
paste input "📸 Insta-worthy stops at Uptown’s most iconic backdrops"
type input "📸 Insta-worthy stops at Uptown’s most iconic backdrops"
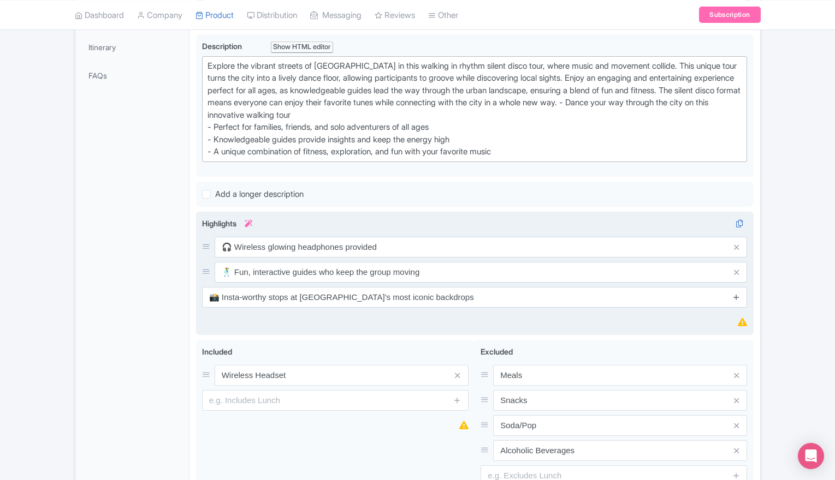
click at [738, 300] on icon at bounding box center [736, 297] width 8 height 8
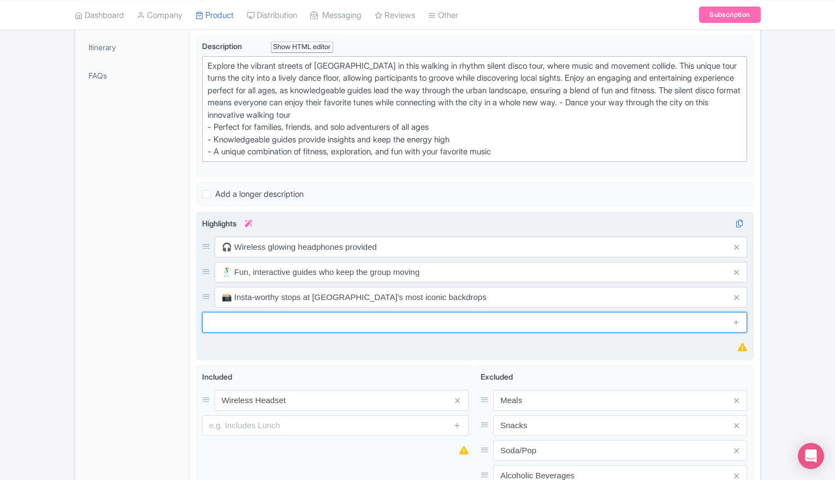
click at [219, 319] on input "text" at bounding box center [474, 322] width 545 height 21
paste input "🌟 Family-friendly, all ages welcome"
type input "🌟 Family-friendly, all ages welcome"
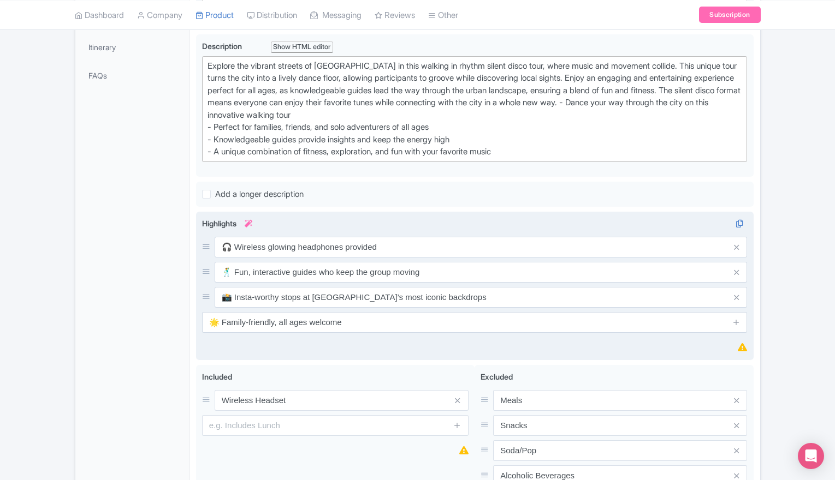
click at [225, 355] on div "Highlights i 🎧 Wireless glowing headphones provided 🕺 Fun, interactive guides w…" at bounding box center [474, 286] width 557 height 149
click at [737, 322] on icon at bounding box center [736, 322] width 8 height 8
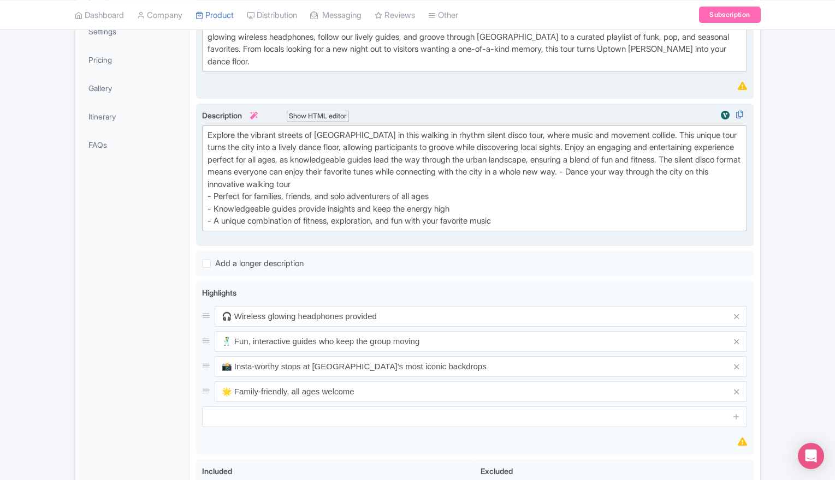
scroll to position [218, 0]
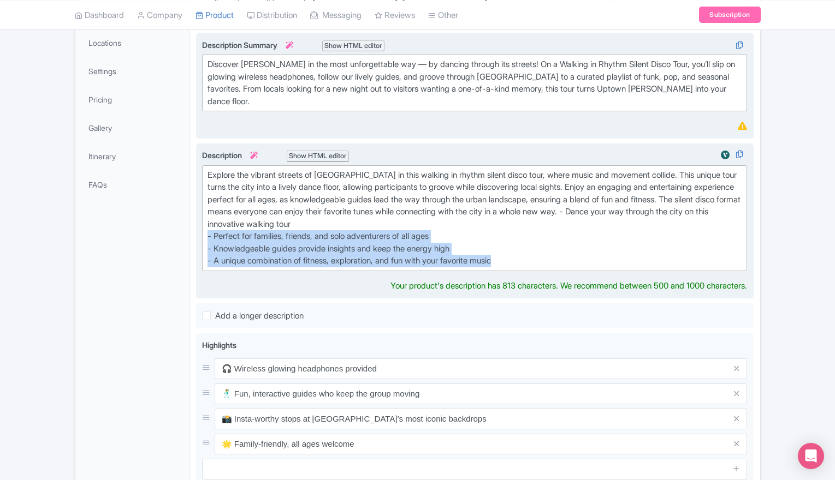
drag, startPoint x: 209, startPoint y: 236, endPoint x: 559, endPoint y: 266, distance: 350.7
click at [559, 266] on div "Explore the vibrant streets of Charlotte in this walking in rhythm silent disco…" at bounding box center [474, 218] width 535 height 98
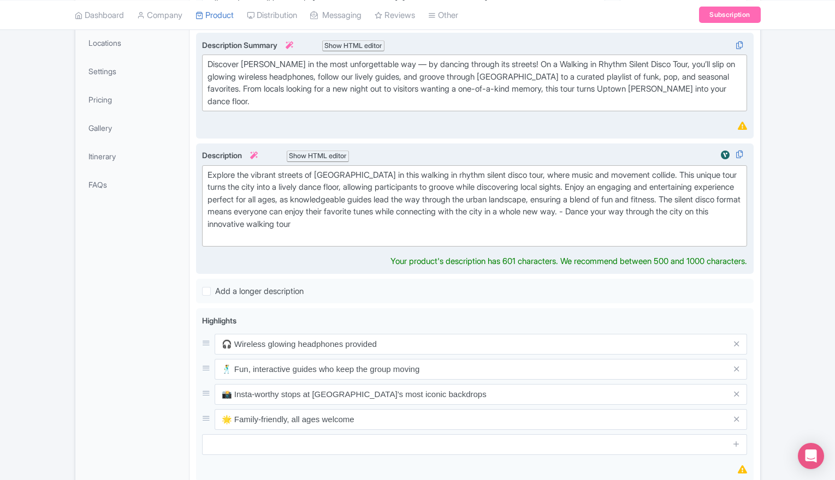
type trix-editor "<div>Explore the vibrant streets of Charlotte in this walking in rhythm silent …"
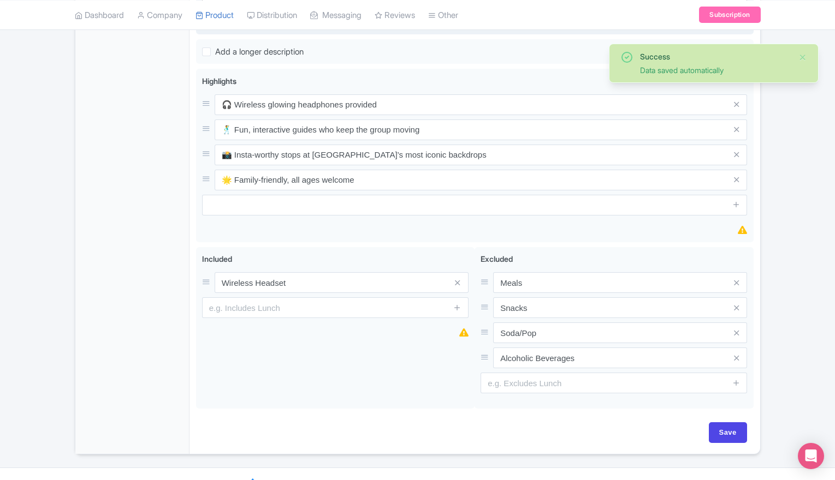
scroll to position [479, 0]
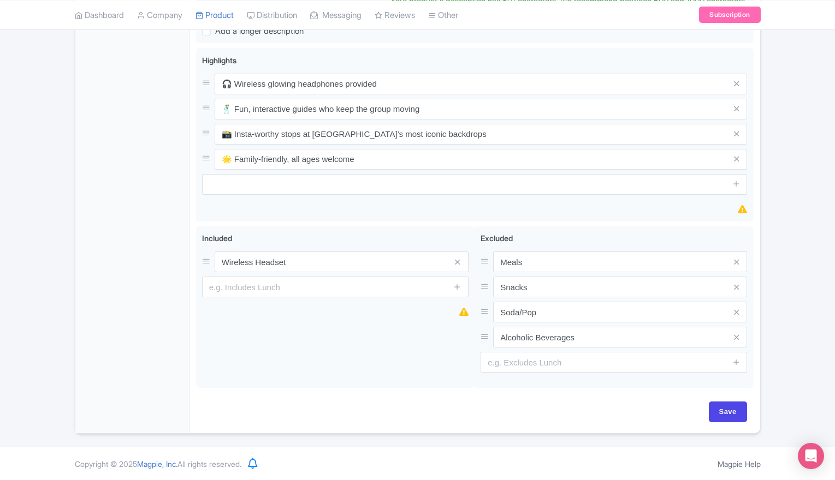
click at [798, 150] on div "Success Data saved automatically ← Back to Products Silent Disco Tour in Charlo…" at bounding box center [417, 29] width 835 height 810
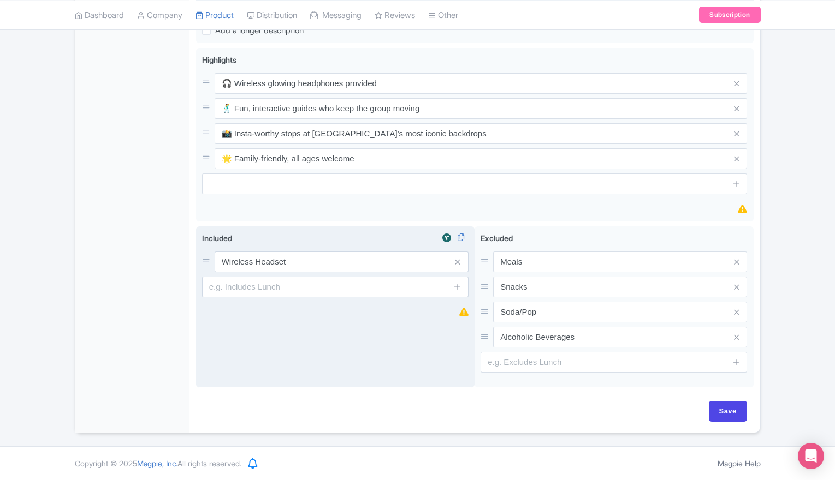
click at [230, 327] on div "Included i Wireless Headset" at bounding box center [335, 308] width 279 height 162
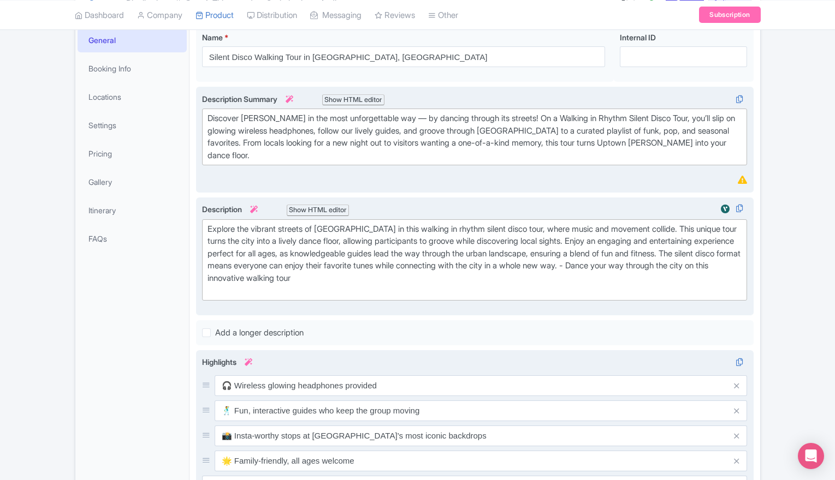
scroll to position [273, 0]
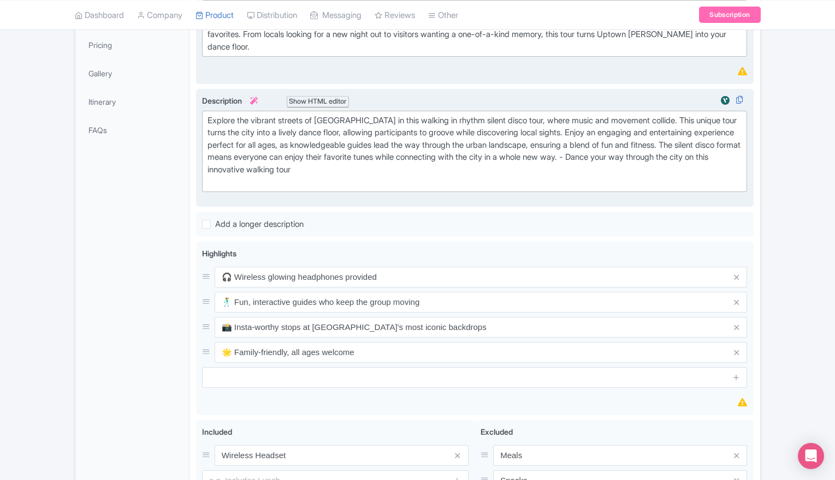
click at [785, 84] on div "Success Data saved automatically ← Back to Products Silent Disco Tour in Charlo…" at bounding box center [417, 229] width 835 height 798
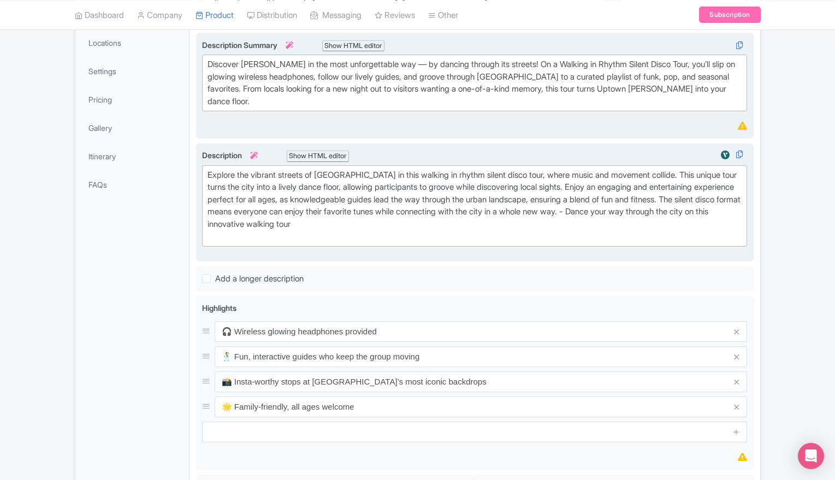
scroll to position [0, 0]
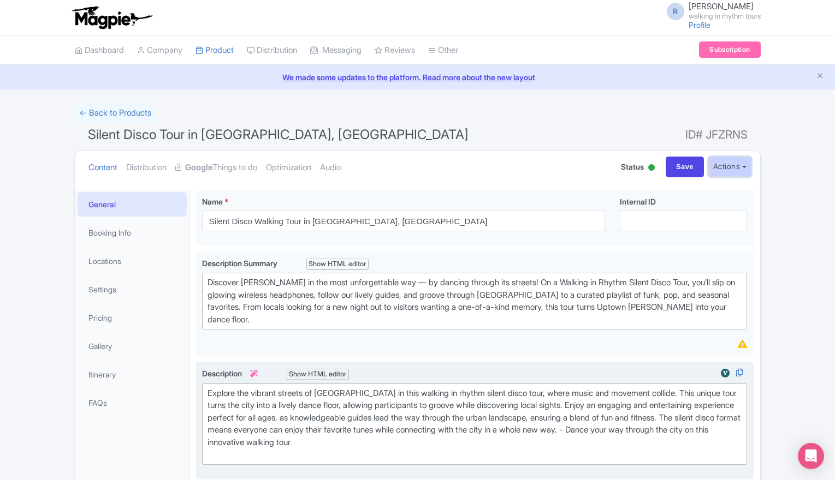
click at [745, 167] on button "Actions" at bounding box center [729, 167] width 43 height 20
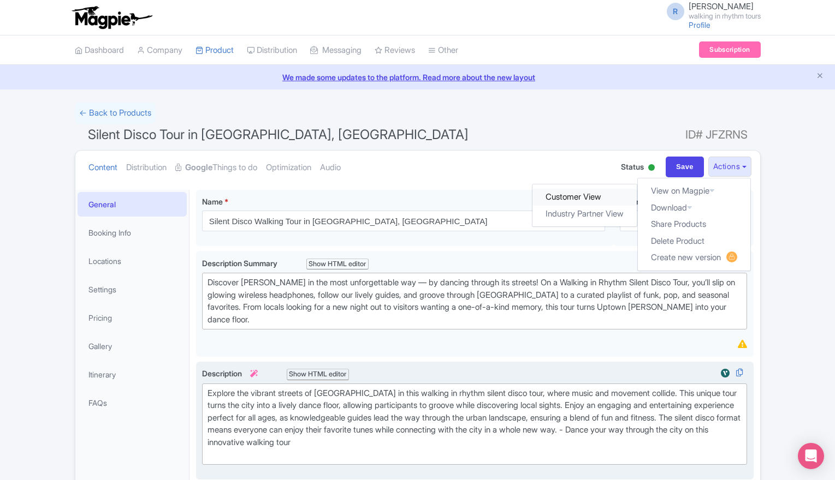
click at [570, 193] on link "Customer View" at bounding box center [584, 197] width 104 height 17
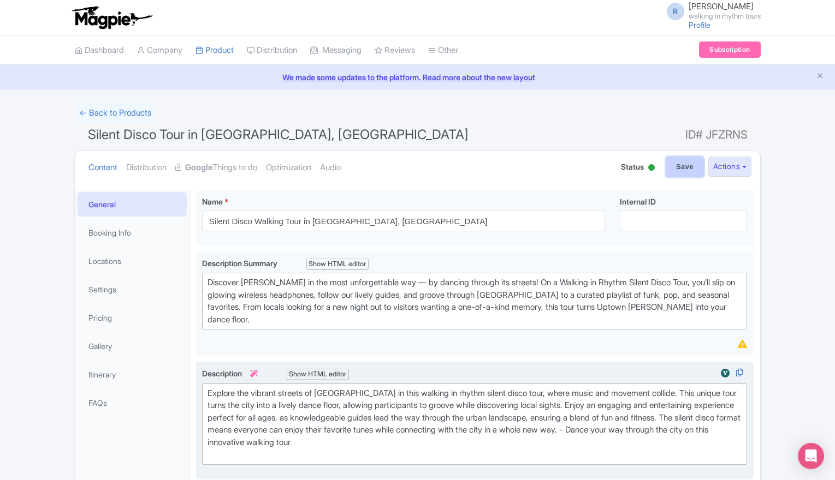
click at [683, 173] on input "Save" at bounding box center [685, 167] width 38 height 21
type input "Saving..."
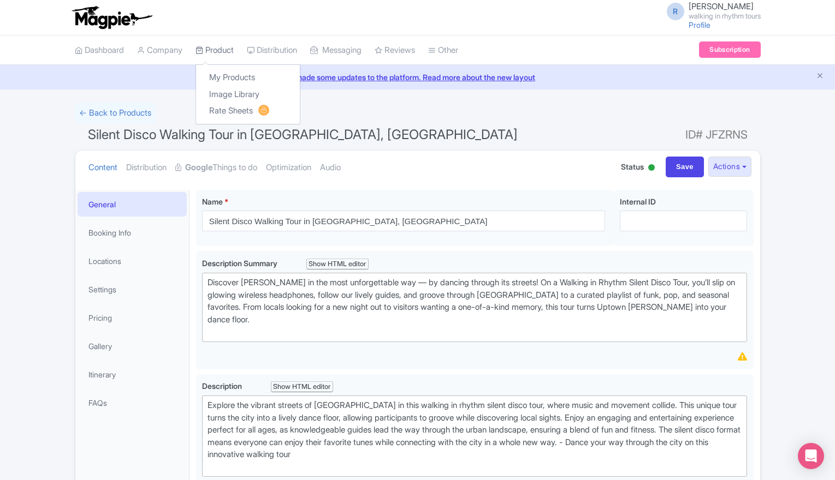
click at [220, 48] on link "Product" at bounding box center [214, 50] width 38 height 30
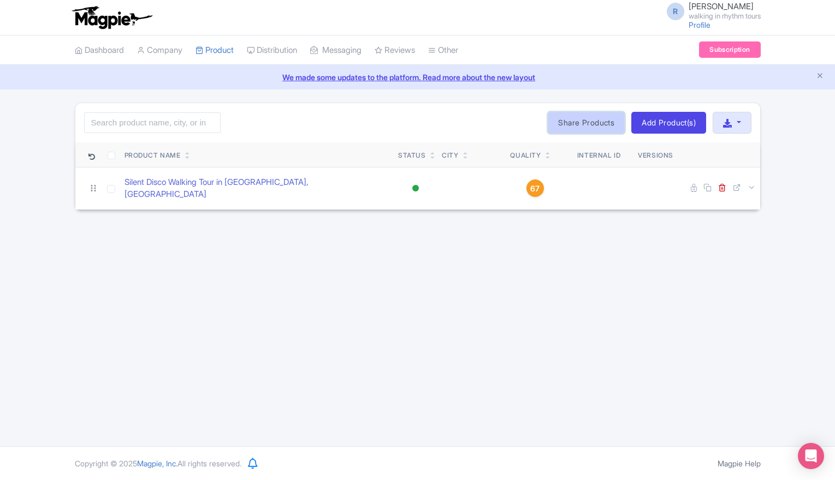
click at [598, 121] on link "Share Products" at bounding box center [586, 123] width 77 height 22
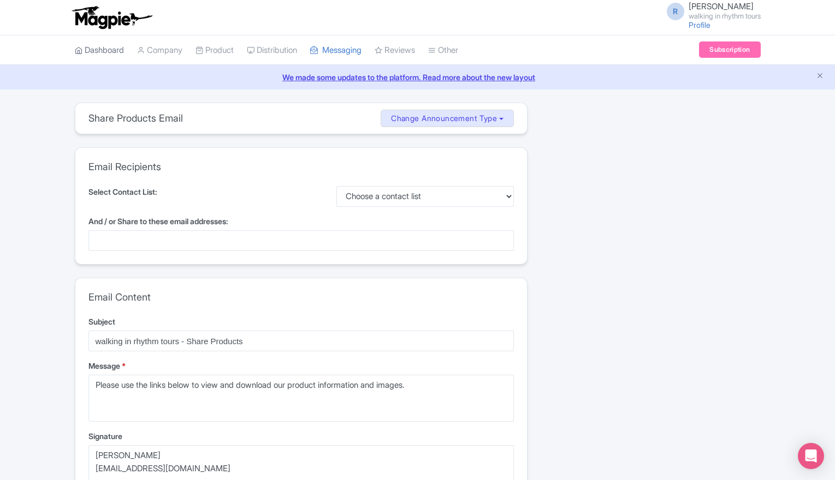
click at [113, 50] on link "Dashboard" at bounding box center [99, 50] width 49 height 30
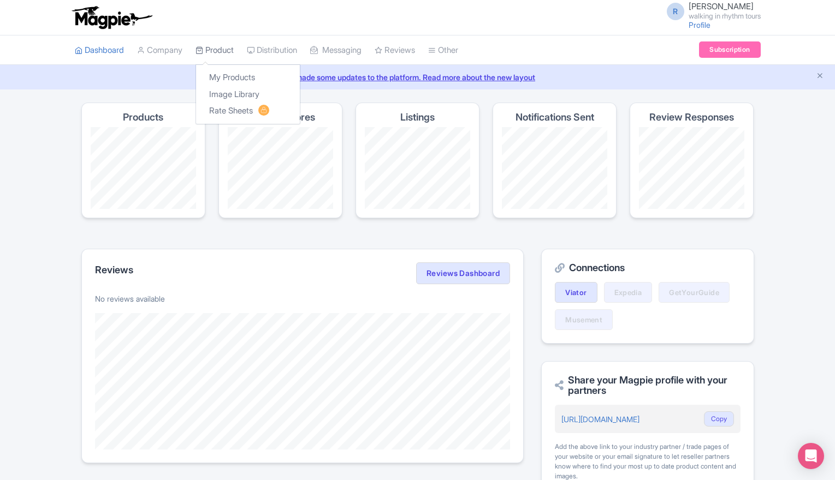
click at [221, 48] on link "Product" at bounding box center [214, 50] width 38 height 30
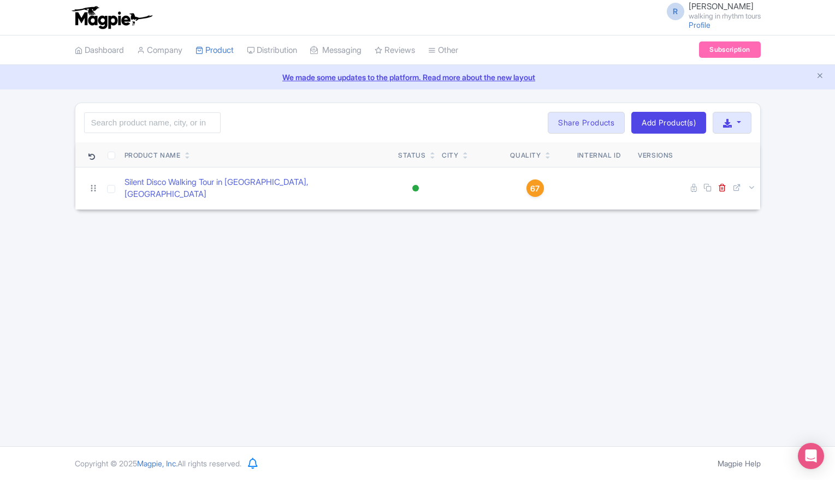
click at [435, 74] on link "We made some updates to the platform. Read more about the new layout" at bounding box center [418, 77] width 822 height 11
click at [819, 75] on icon "Close announcement" at bounding box center [820, 76] width 8 height 8
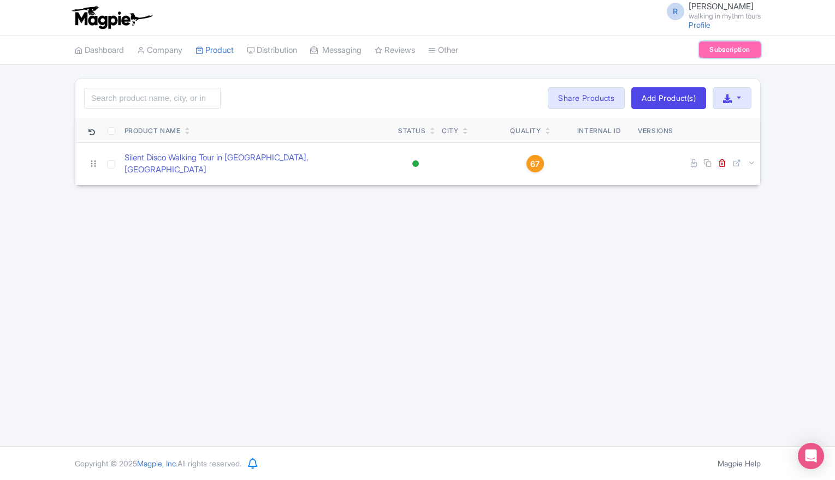
click at [727, 50] on link "Subscription" at bounding box center [729, 49] width 61 height 16
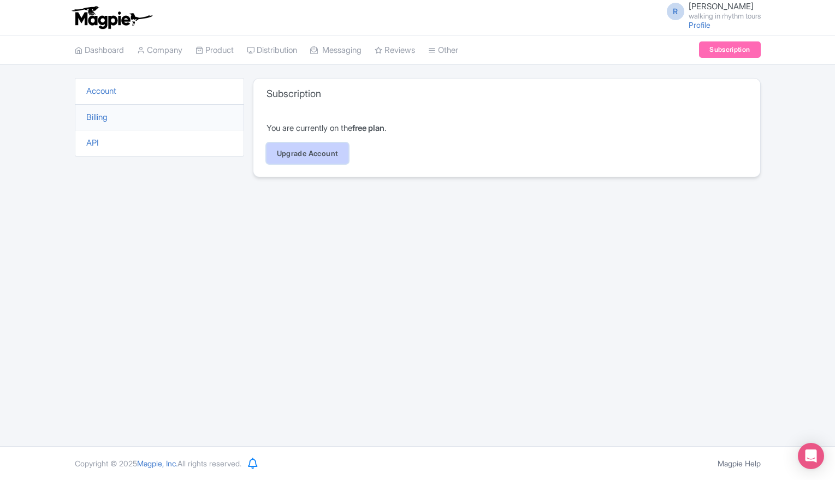
click at [311, 156] on link "Upgrade Account" at bounding box center [307, 153] width 82 height 21
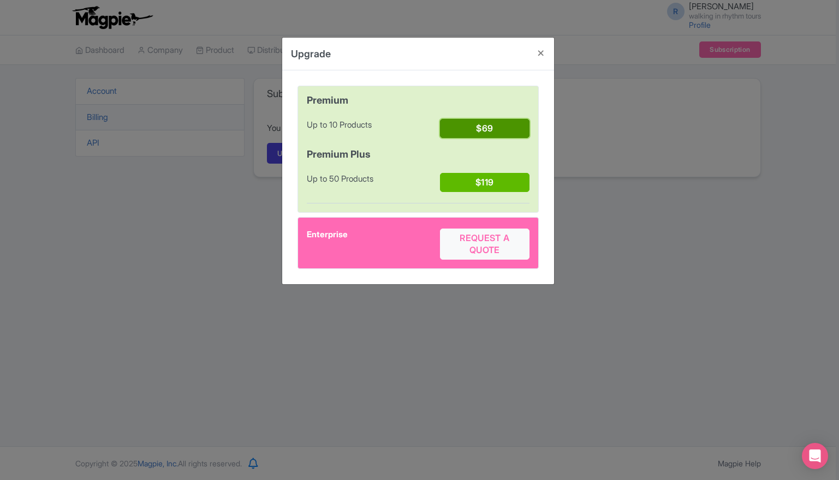
click at [490, 127] on button "$69" at bounding box center [484, 128] width 89 height 19
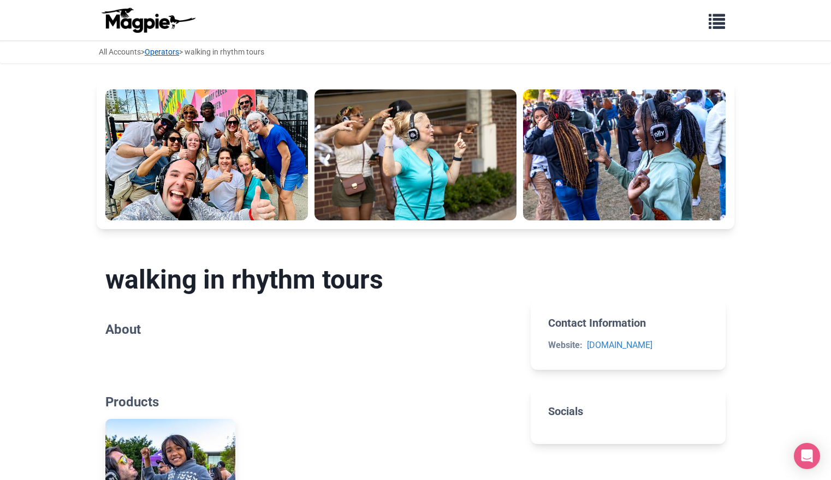
click at [164, 50] on link "Operators" at bounding box center [162, 52] width 34 height 9
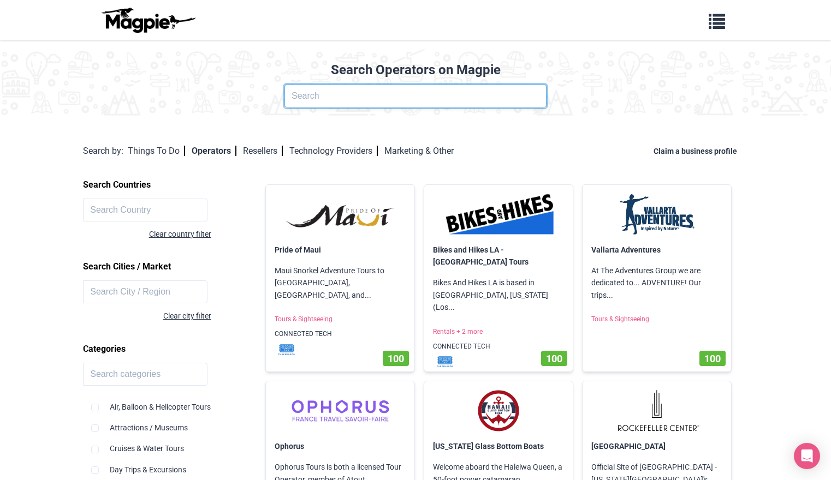
click at [331, 98] on input "text" at bounding box center [415, 96] width 262 height 23
type input "walking in rhythm tours"
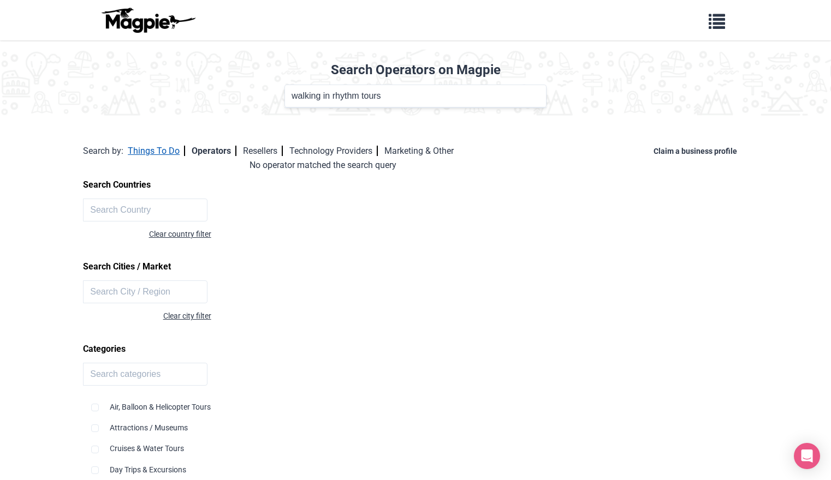
click at [150, 150] on link "Things To Do" at bounding box center [156, 151] width 57 height 10
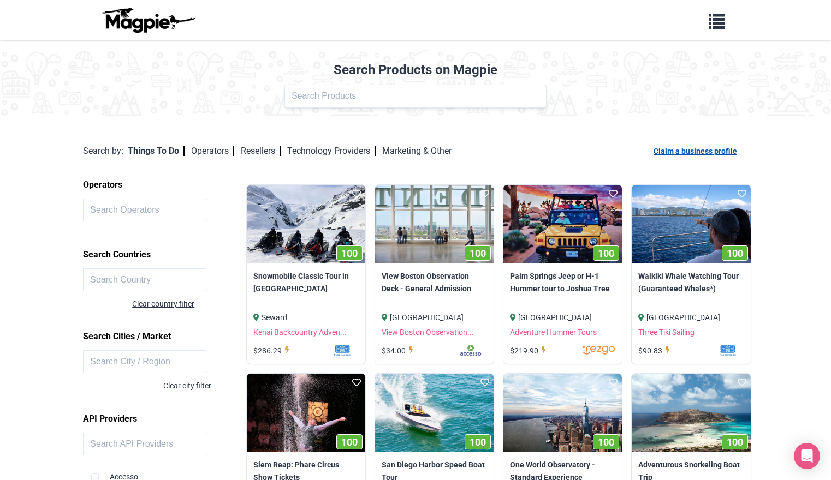
click at [686, 152] on link "Claim a business profile" at bounding box center [698, 151] width 88 height 9
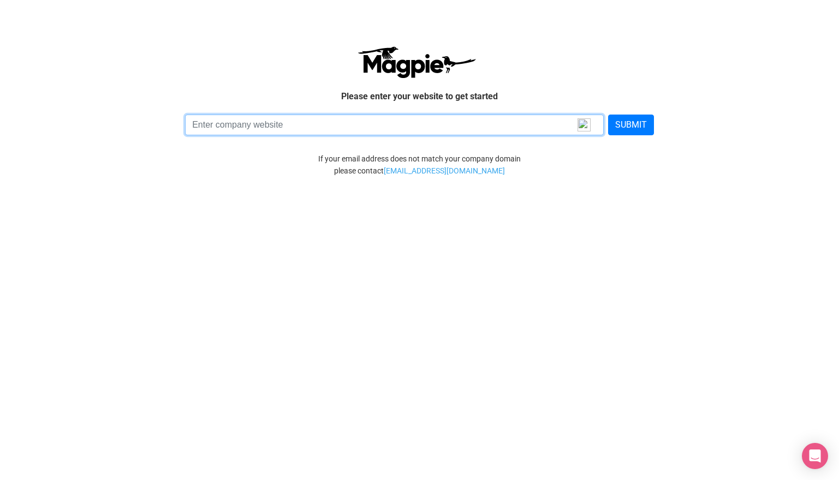
click at [230, 125] on input at bounding box center [394, 125] width 419 height 21
type input "[DOMAIN_NAME]"
click at [608, 115] on button "SUBMIT" at bounding box center [631, 125] width 46 height 21
